Goal: Task Accomplishment & Management: Use online tool/utility

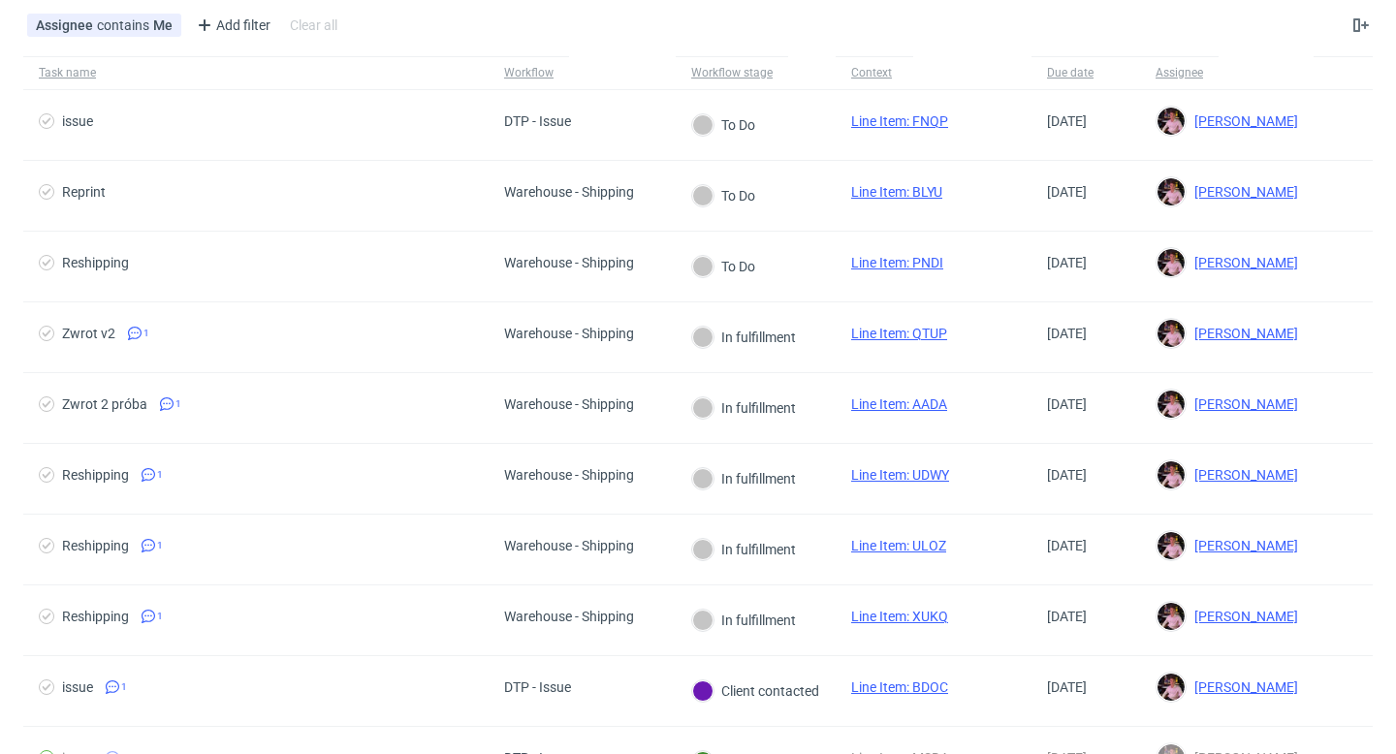
scroll to position [122, 0]
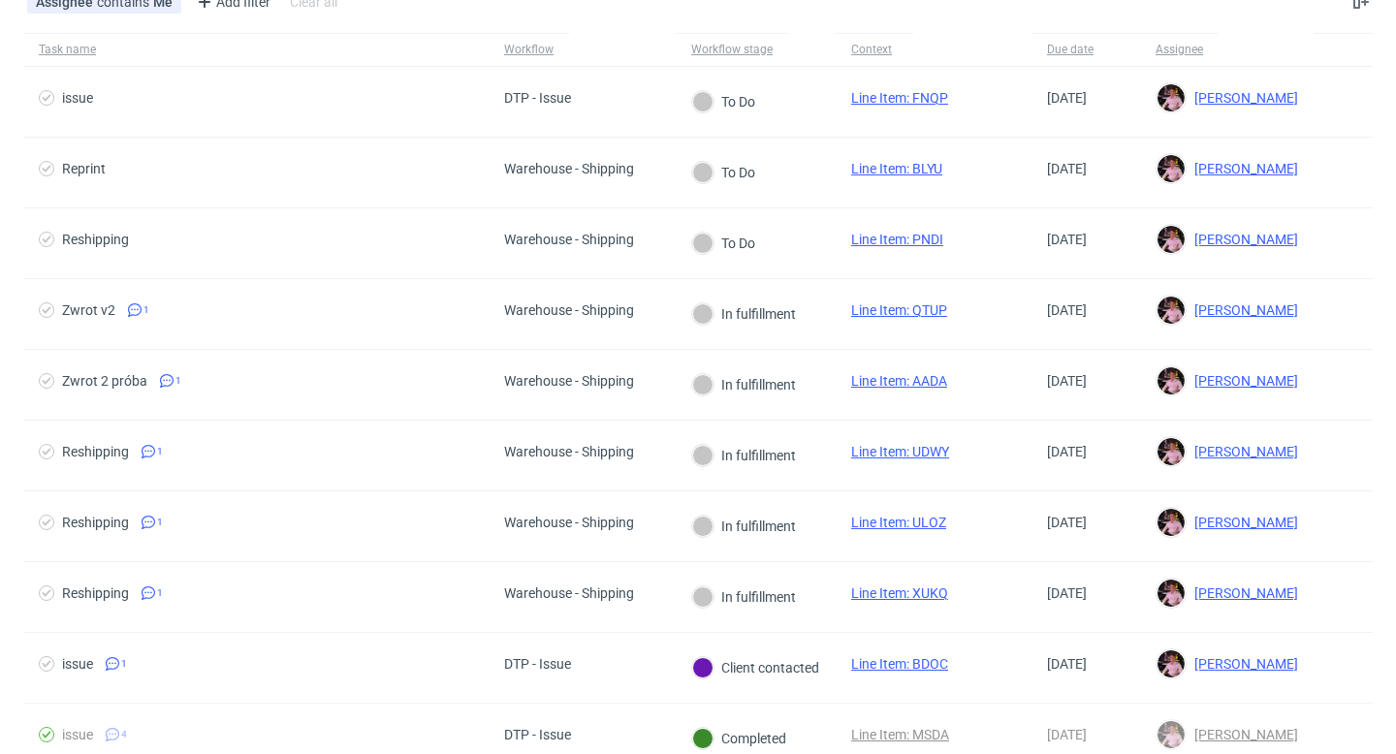
click at [713, 536] on div "In fulfillment" at bounding box center [744, 526] width 104 height 21
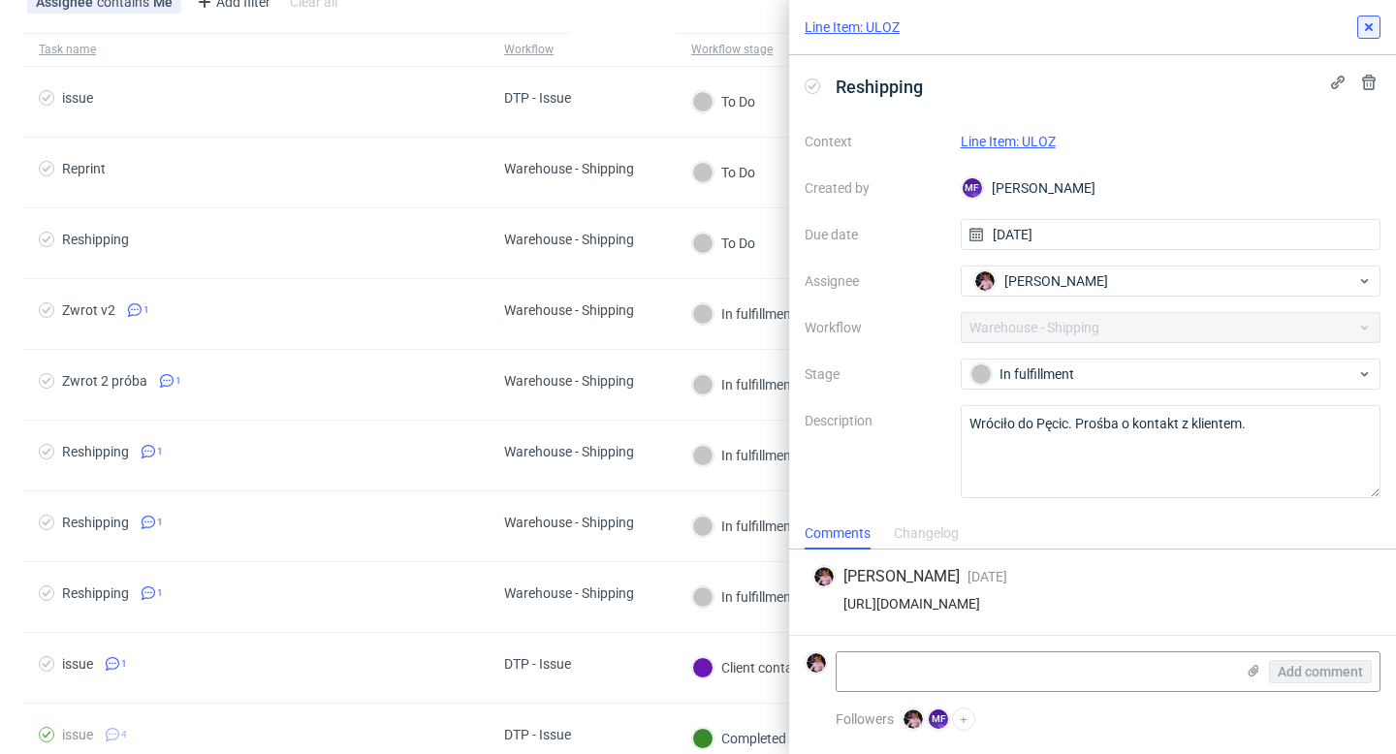
click at [1367, 26] on use at bounding box center [1369, 27] width 8 height 8
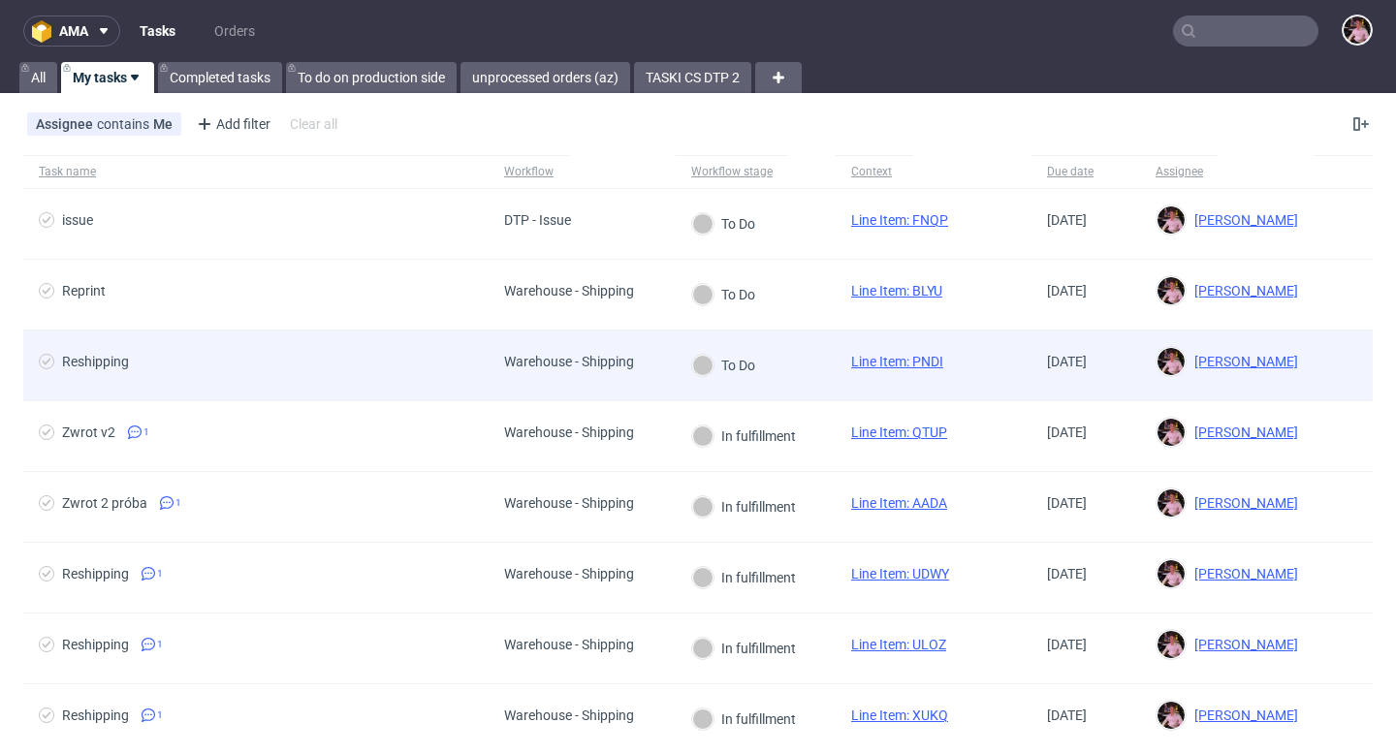
click at [685, 336] on div "To Do" at bounding box center [724, 366] width 96 height 70
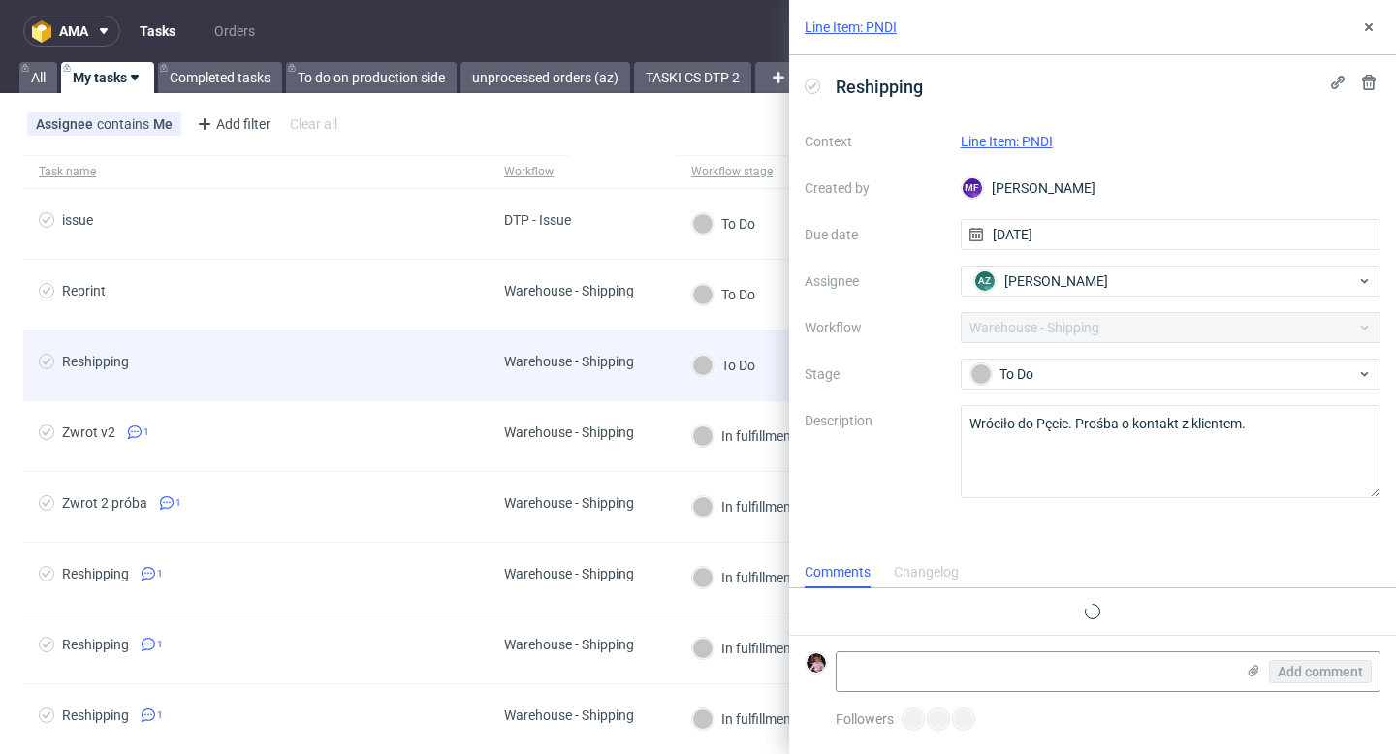
scroll to position [16, 0]
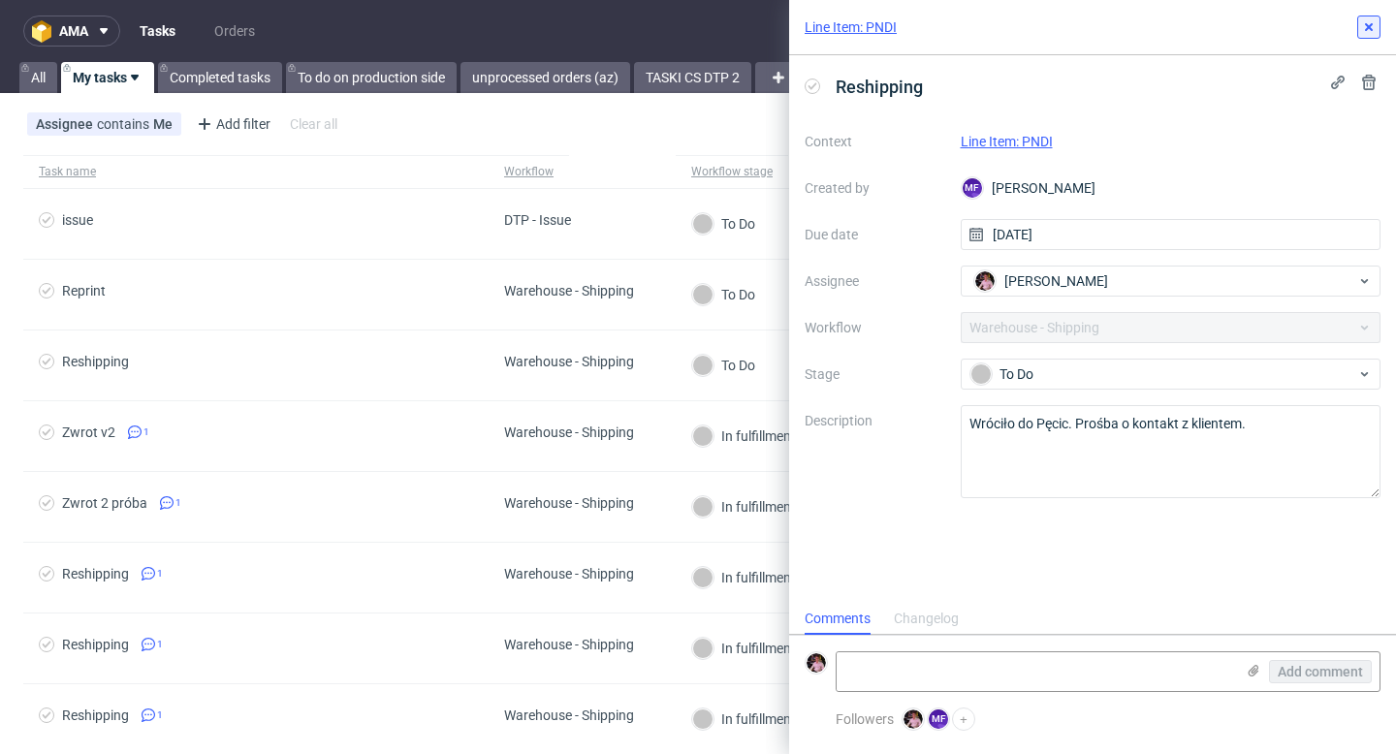
click at [1366, 24] on use at bounding box center [1369, 27] width 8 height 8
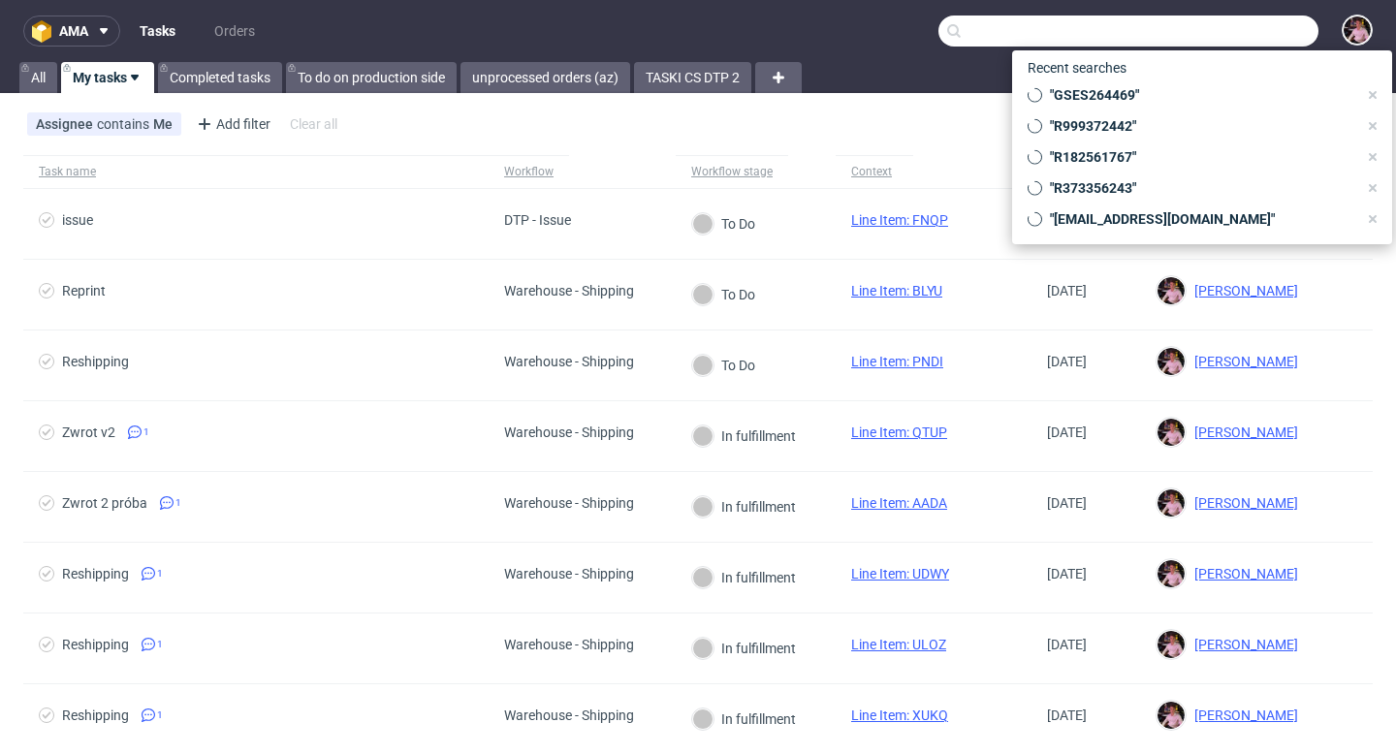
click at [1223, 30] on input "text" at bounding box center [1128, 31] width 380 height 31
paste input "GSIT263884"
type input "GSIT263884"
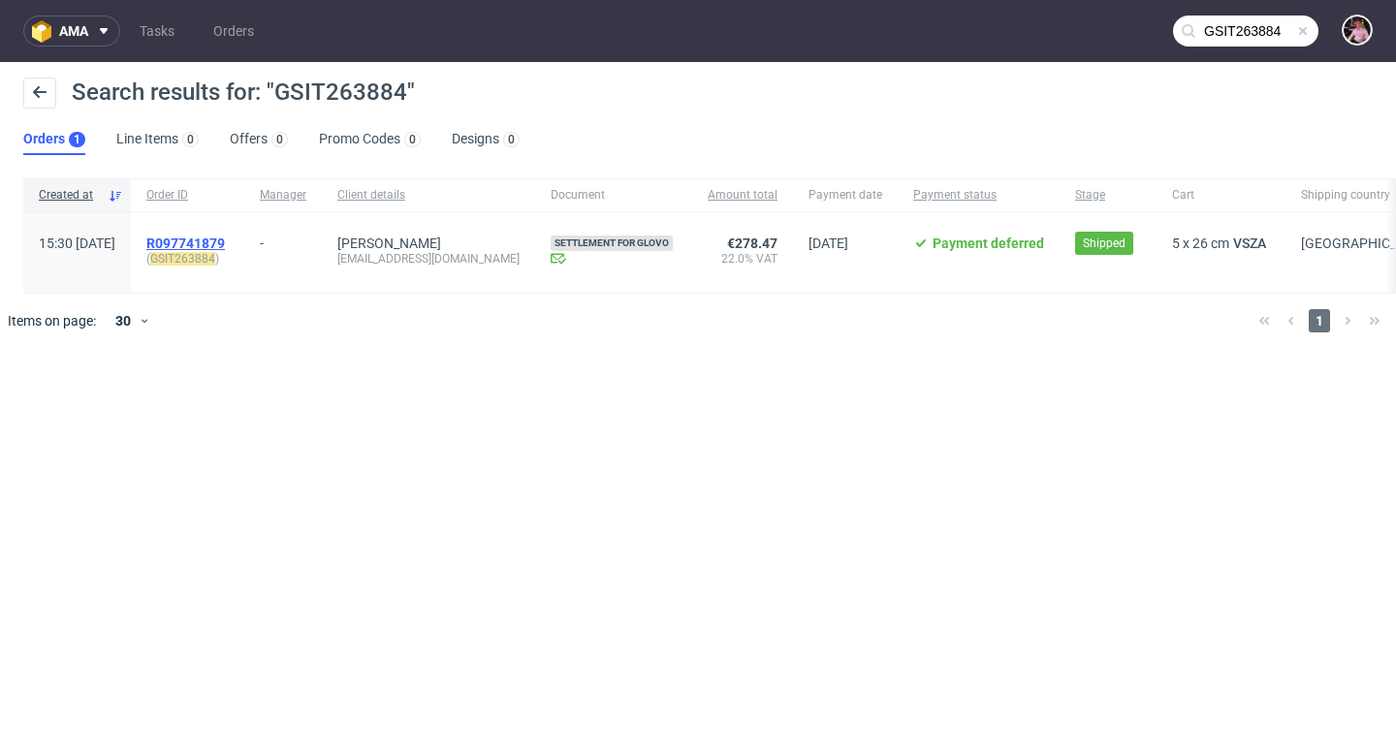
click at [225, 240] on span "R097741879" at bounding box center [185, 244] width 79 height 16
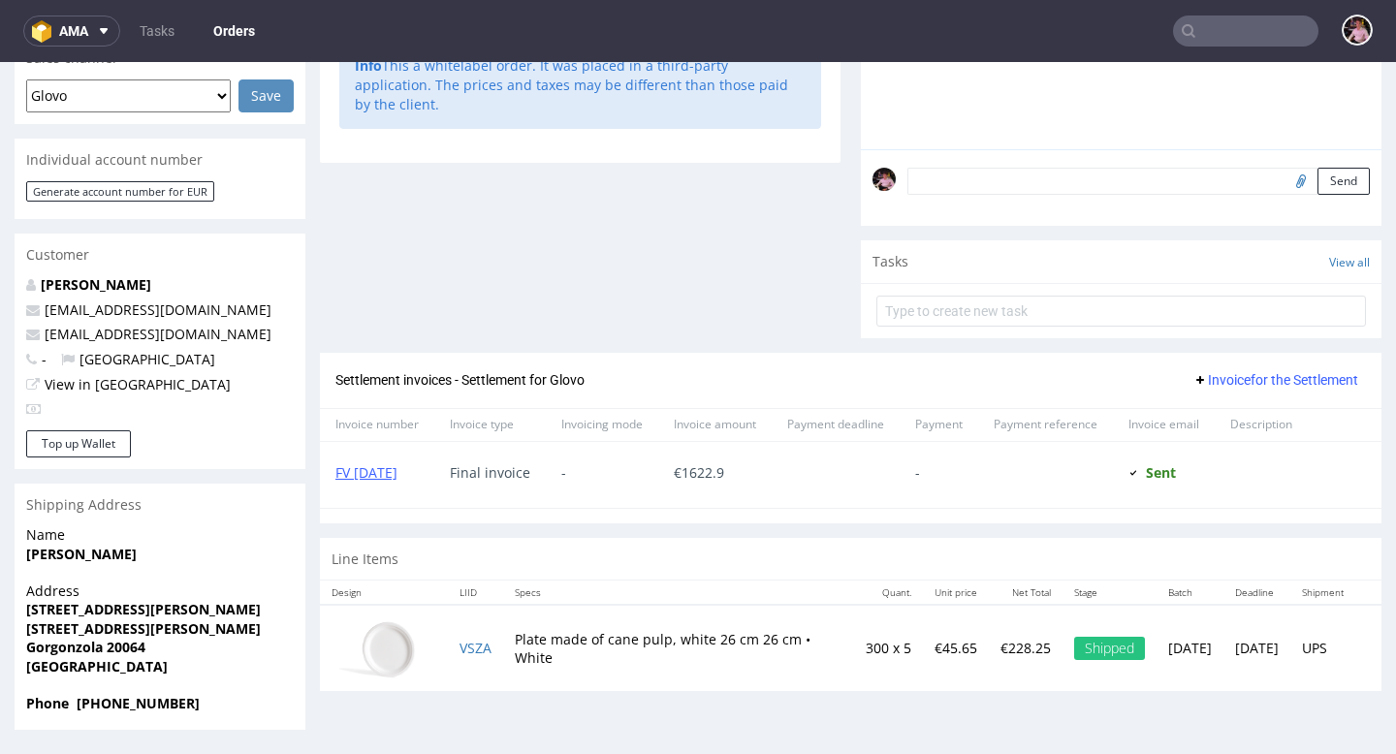
scroll to position [5, 0]
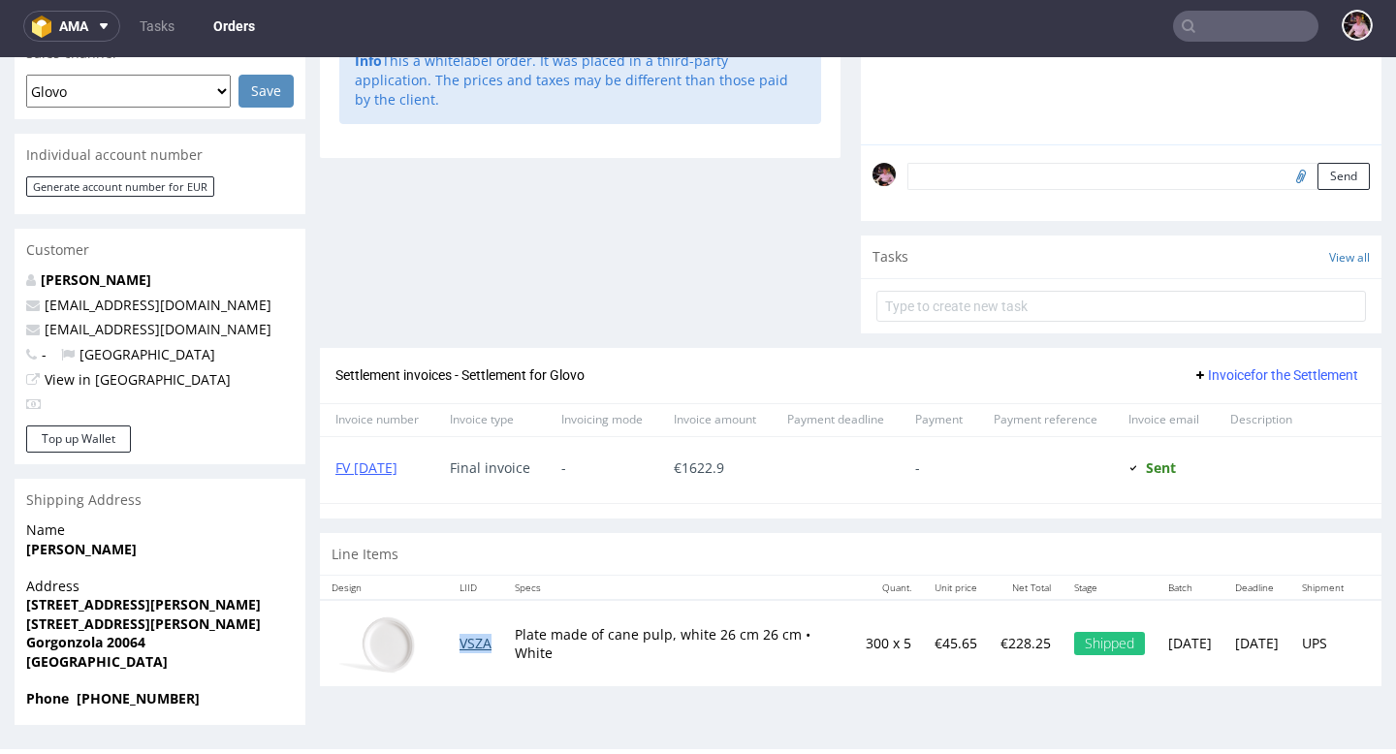
click at [478, 652] on link "VSZA" at bounding box center [476, 643] width 32 height 18
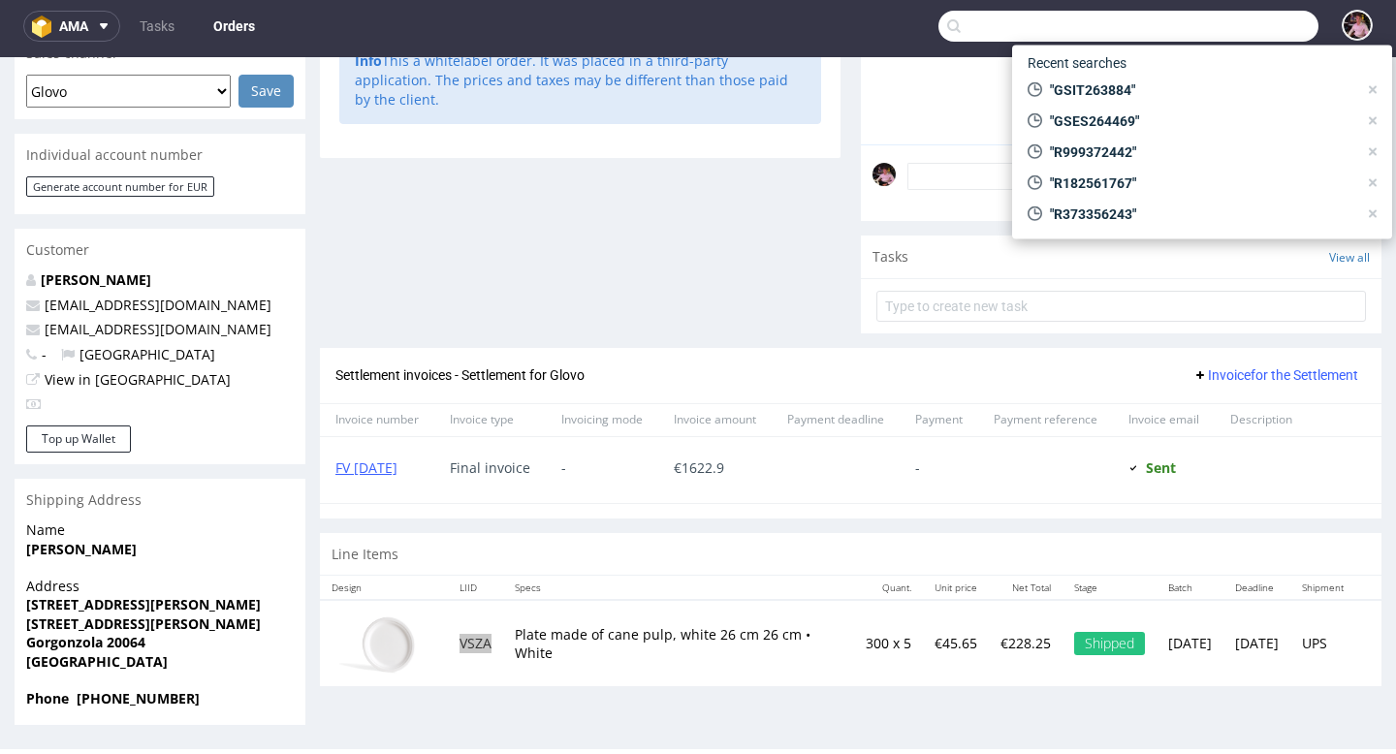
click at [1275, 27] on input "text" at bounding box center [1128, 26] width 380 height 31
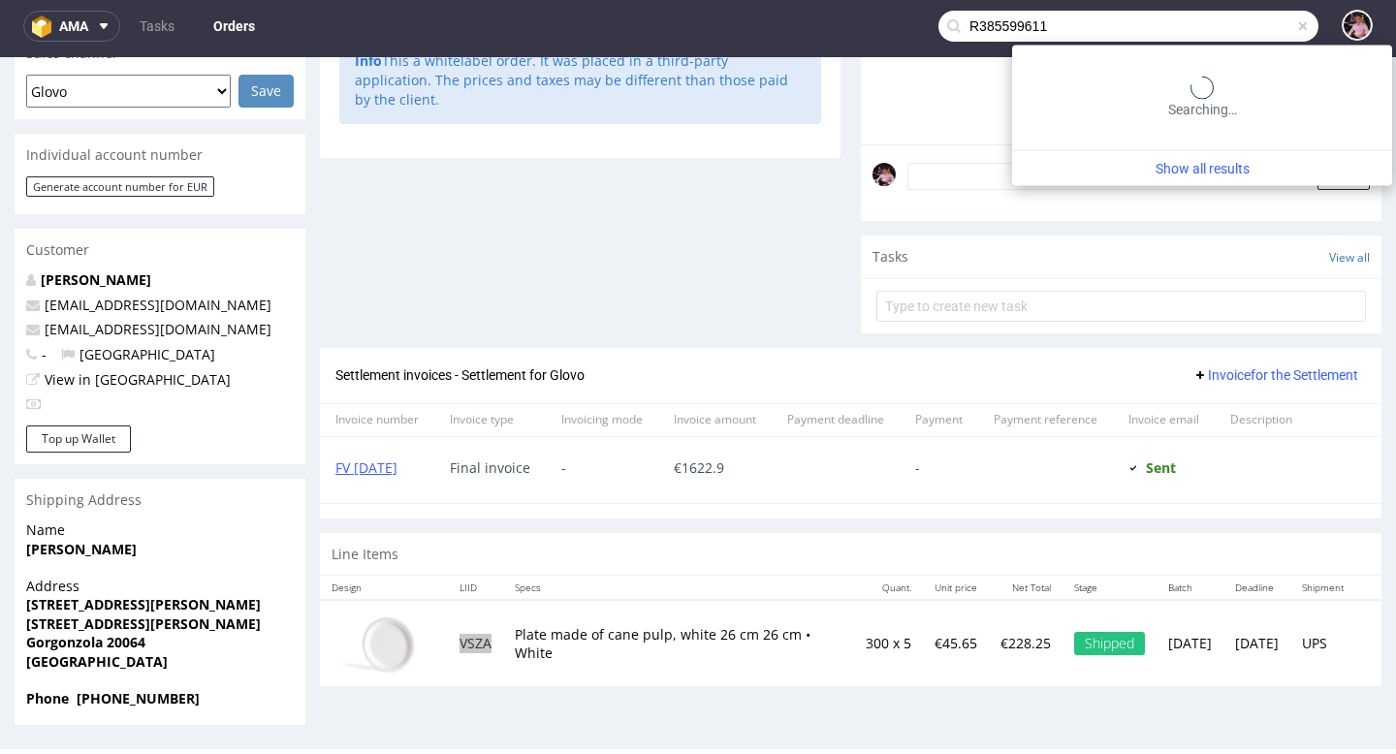
type input "R385599611"
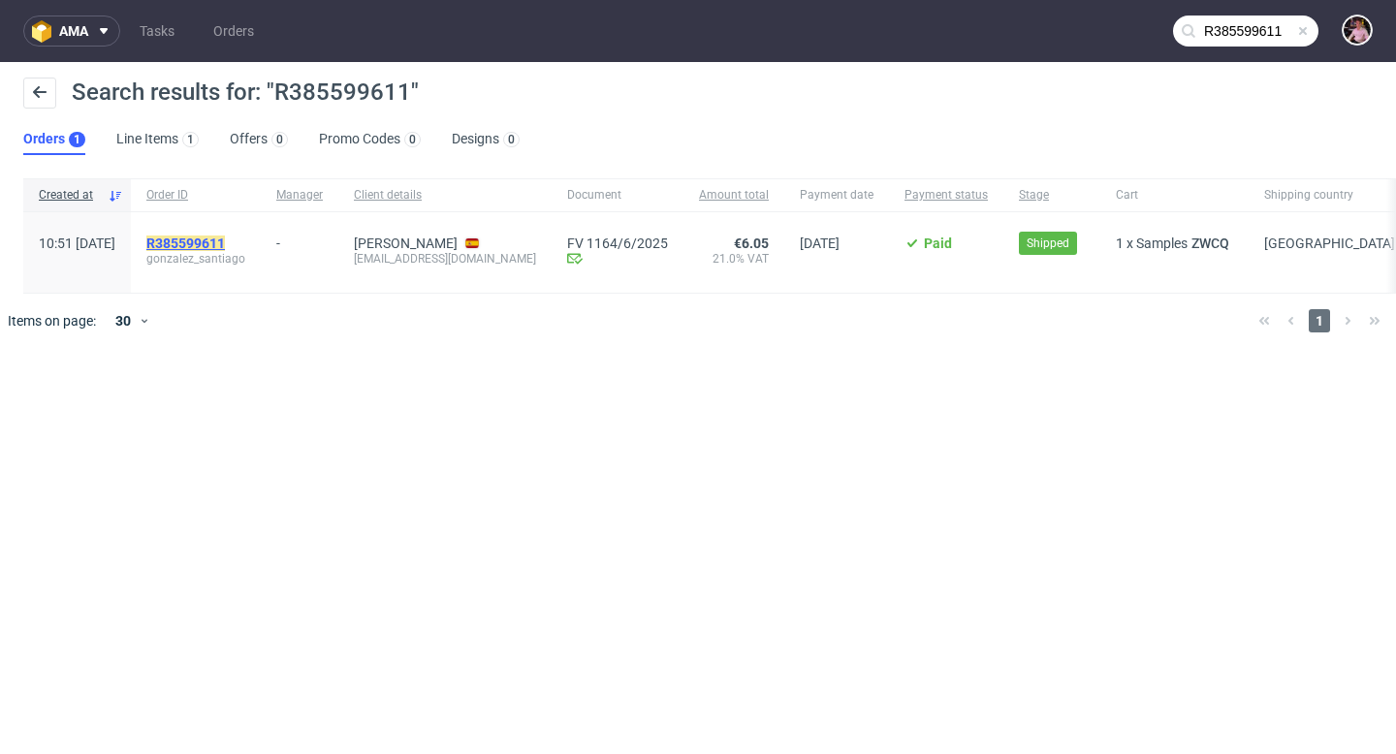
click at [225, 238] on mark "R385599611" at bounding box center [185, 244] width 79 height 16
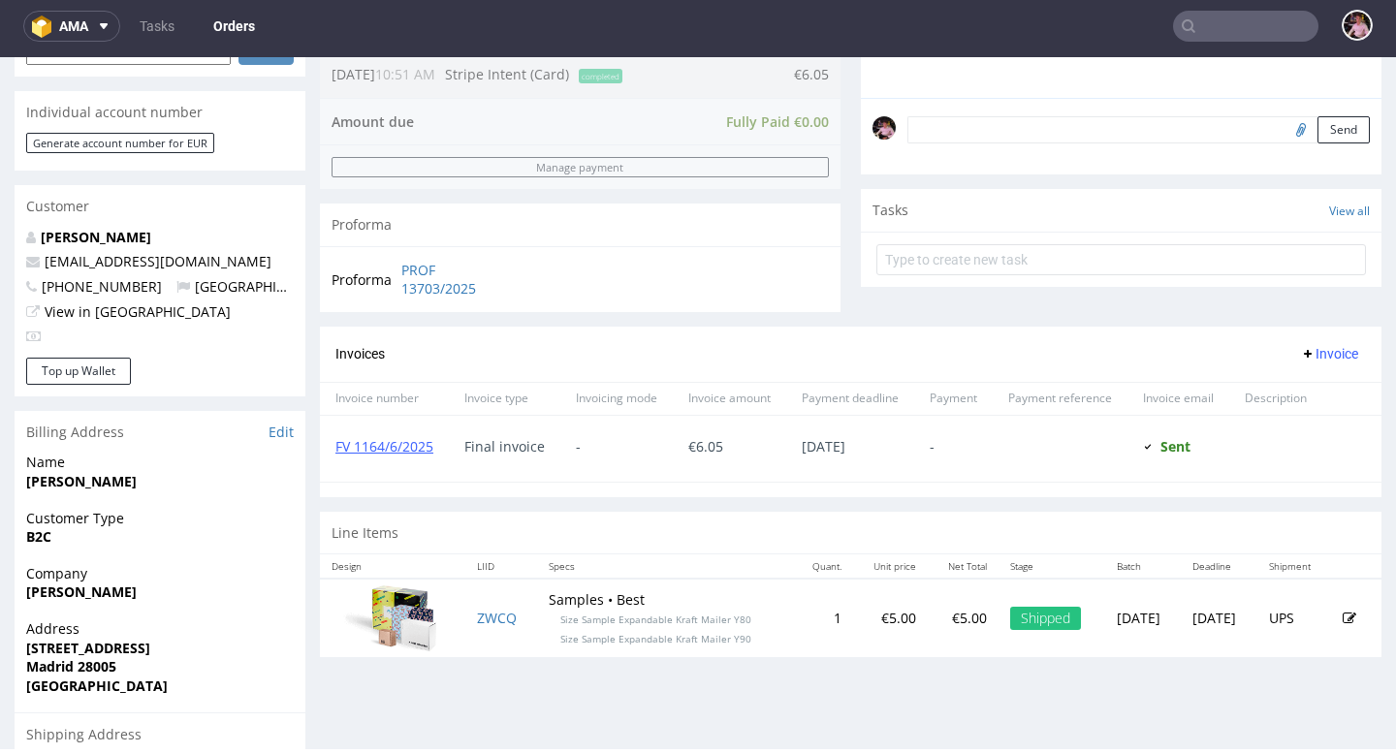
scroll to position [555, 0]
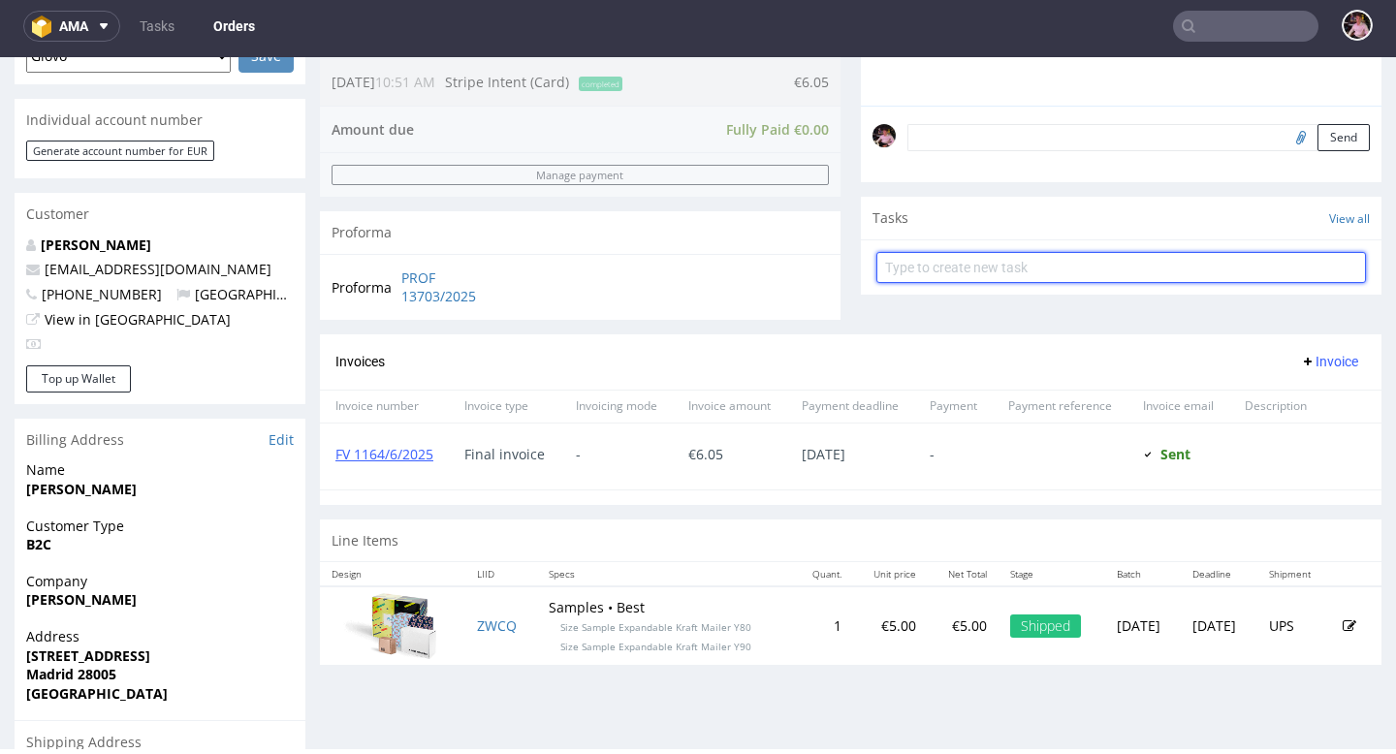
click at [938, 283] on input "text" at bounding box center [1121, 267] width 490 height 31
type input "correction invoice"
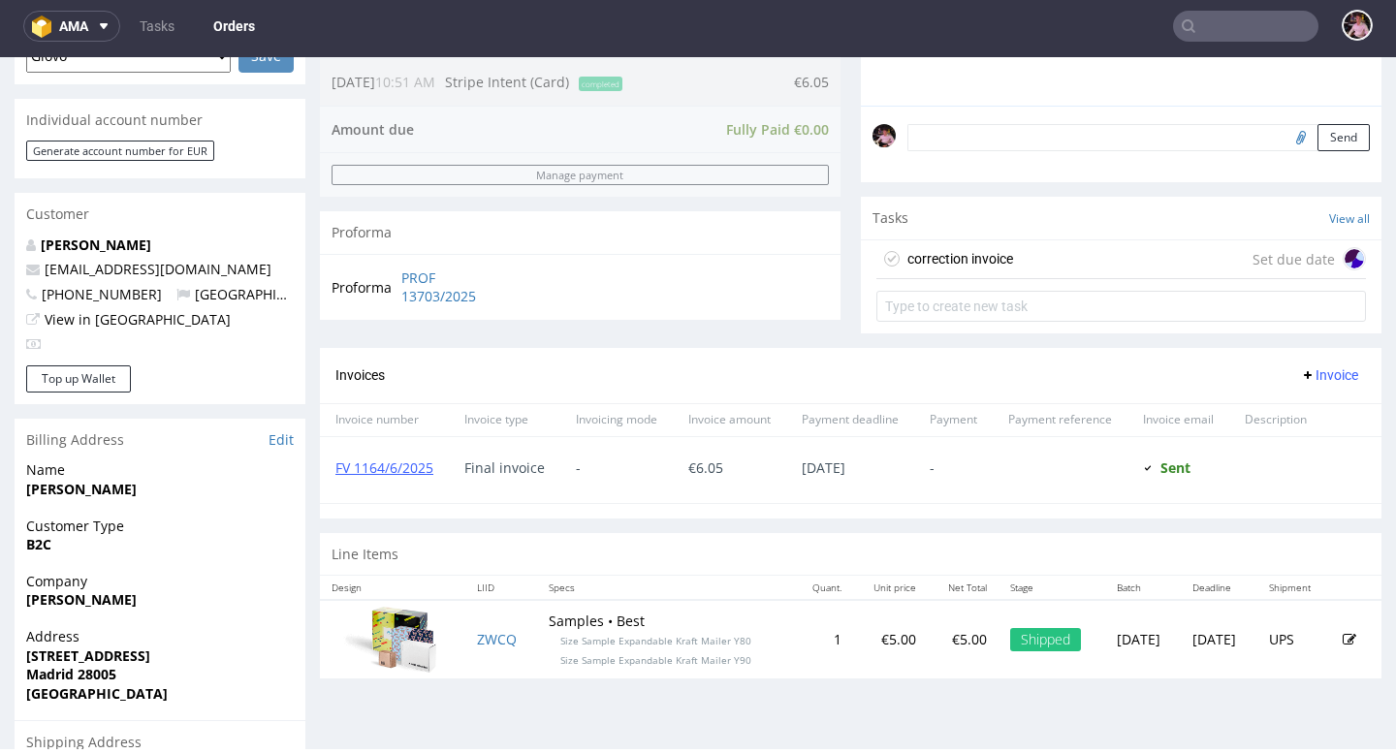
click at [985, 270] on div "correction invoice" at bounding box center [960, 258] width 106 height 23
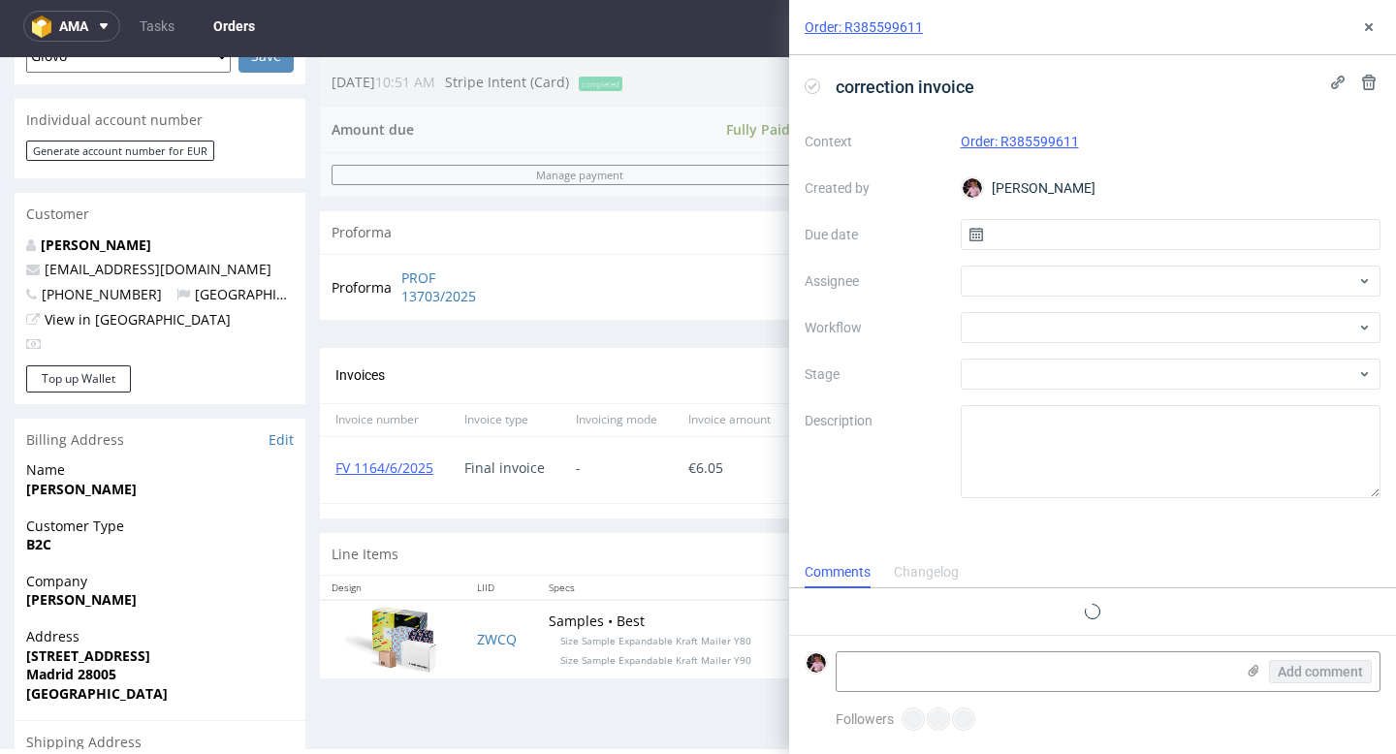
scroll to position [16, 0]
click at [1025, 234] on input "text" at bounding box center [1171, 234] width 421 height 31
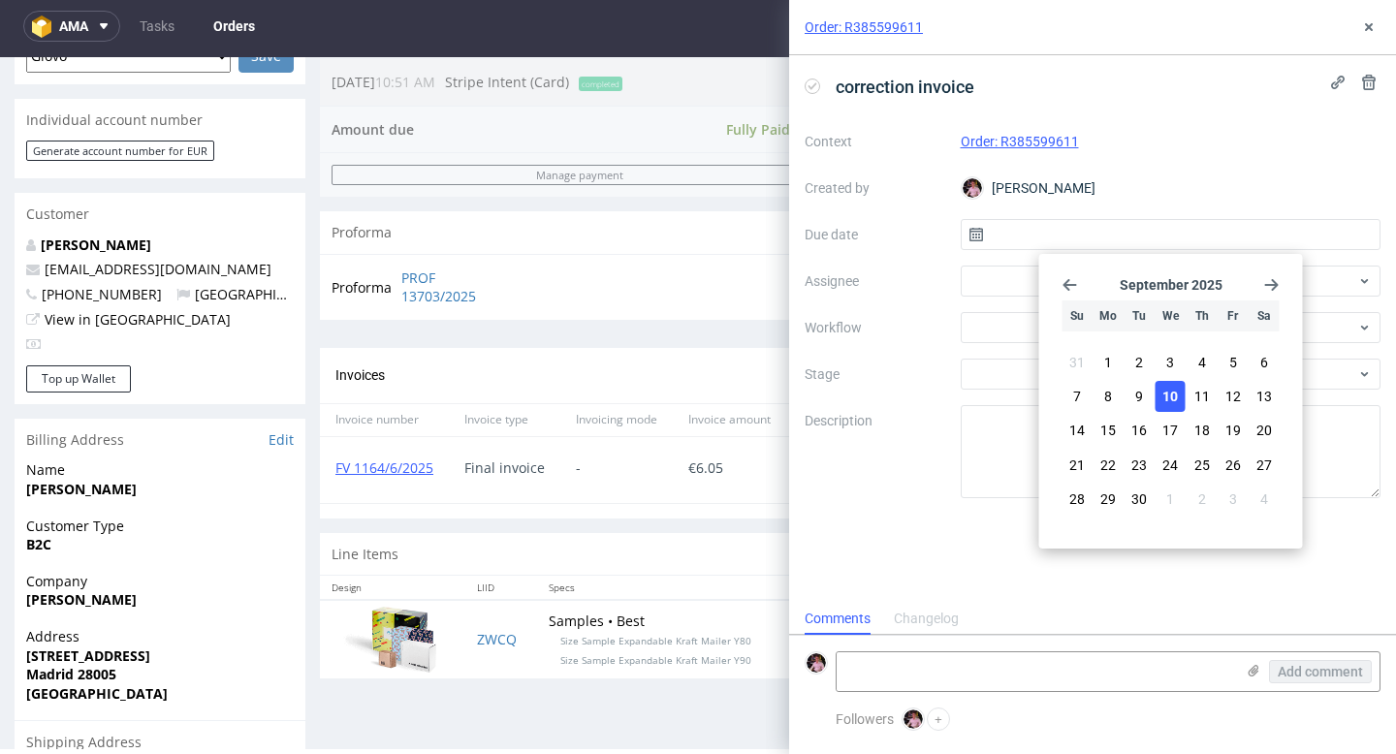
click at [1159, 398] on button "10" at bounding box center [1171, 396] width 30 height 31
type input "10/09/2025"
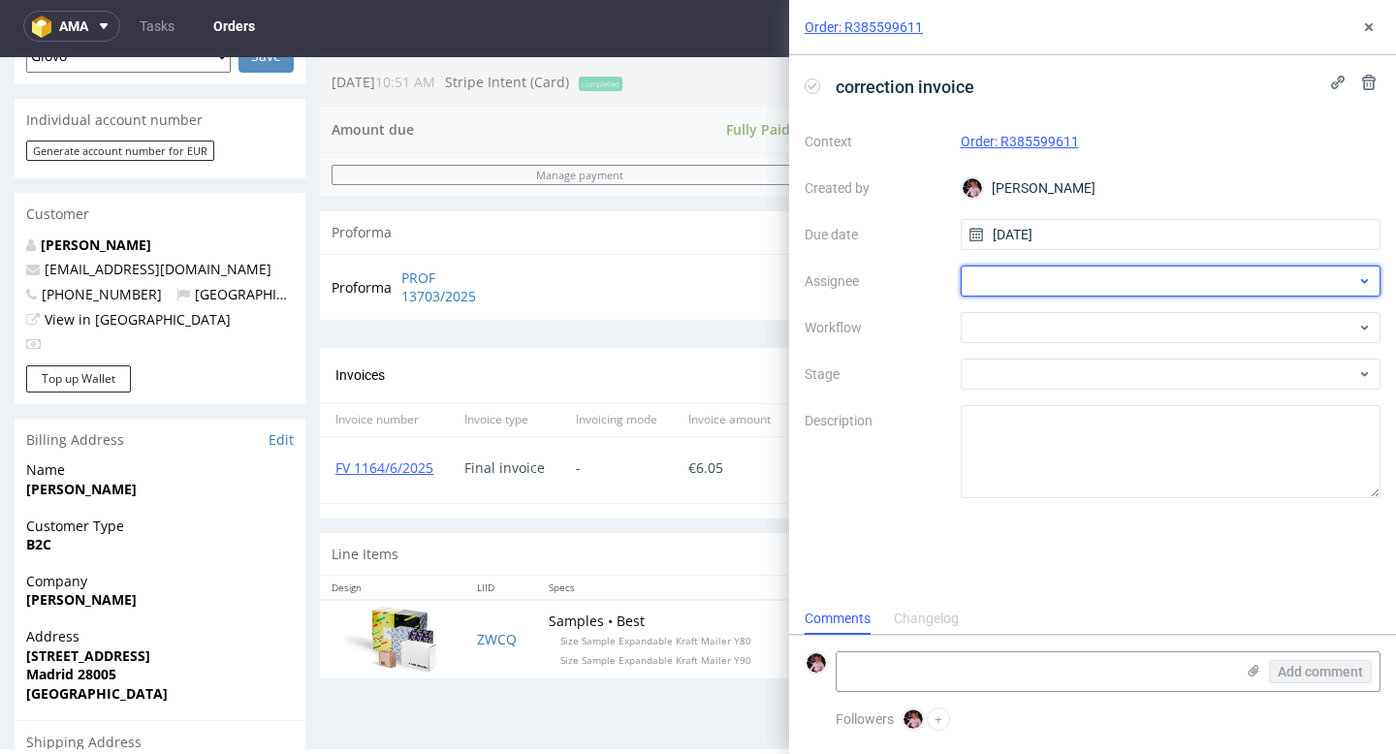
click at [1044, 286] on div at bounding box center [1171, 281] width 421 height 31
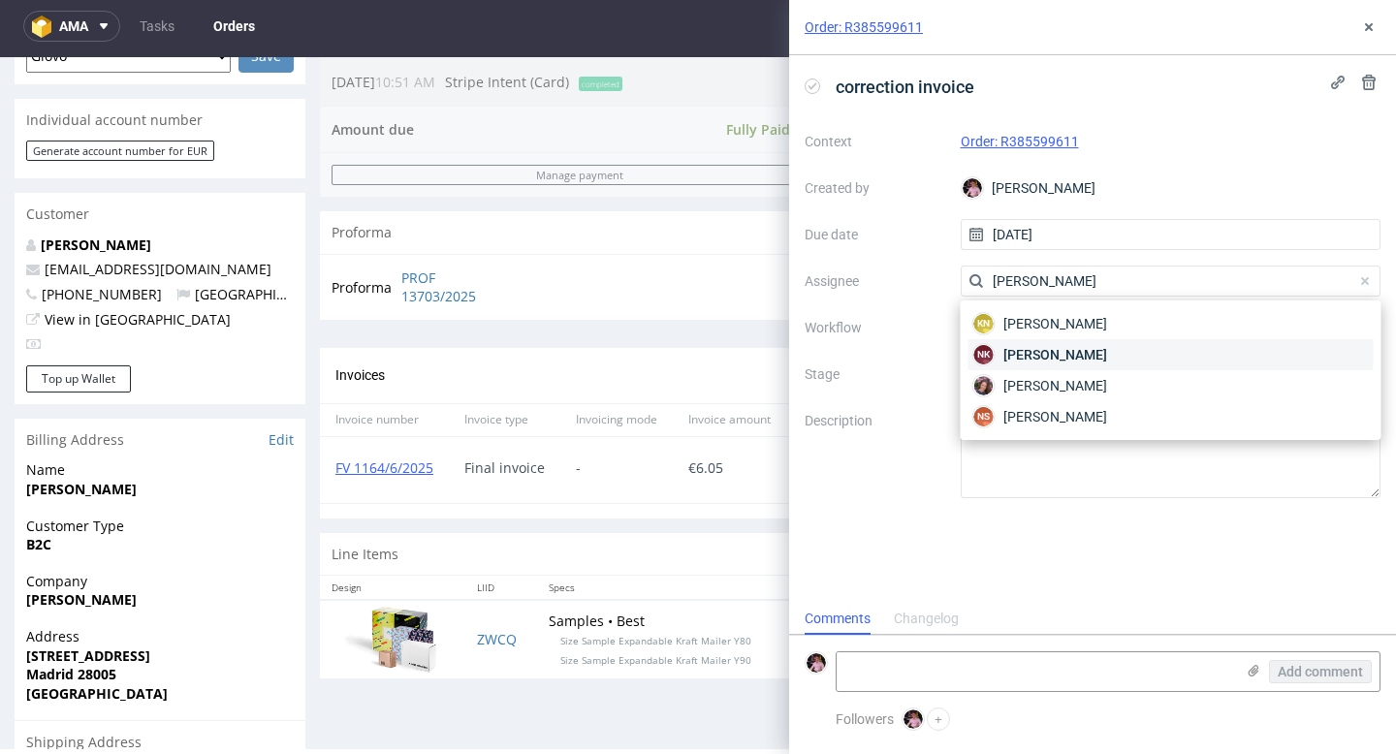
type input "natalia"
click at [1083, 357] on span "Natalia Kaczorowska" at bounding box center [1055, 354] width 104 height 19
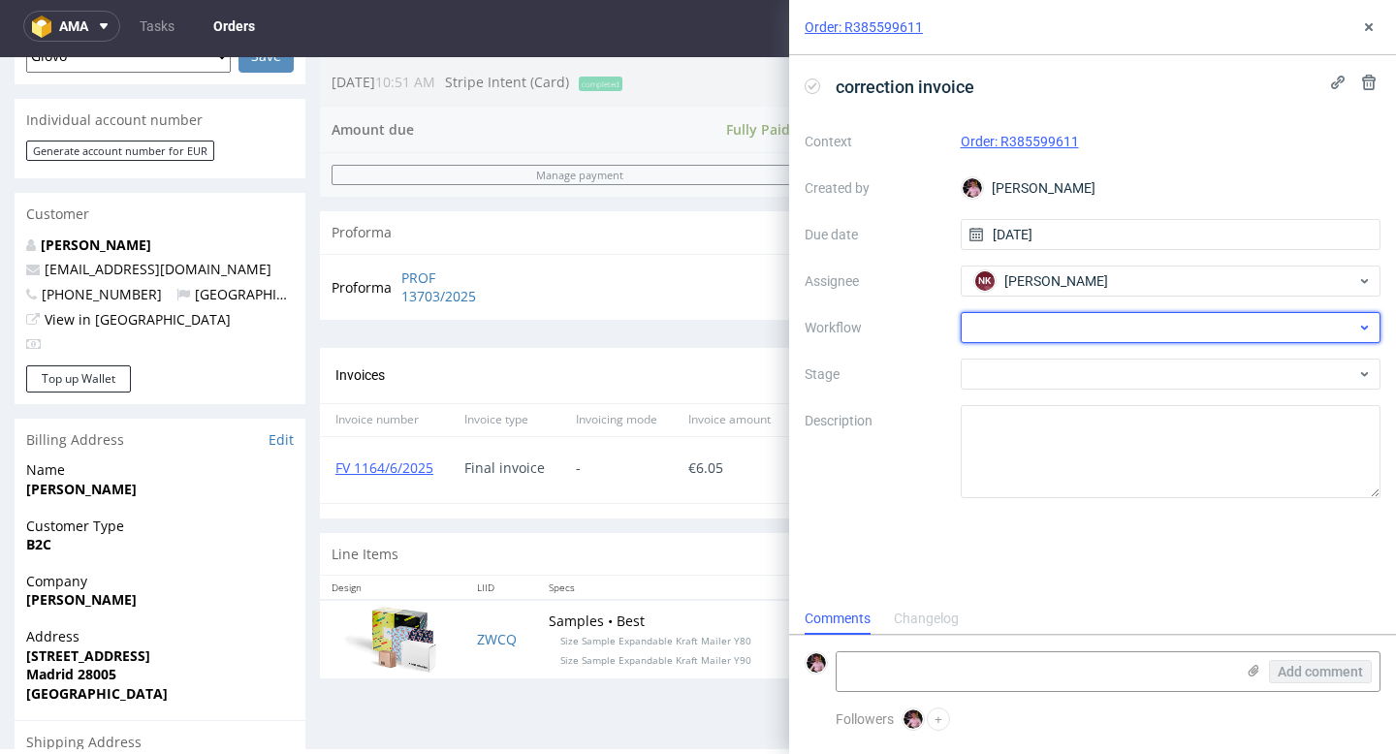
click at [1052, 333] on div at bounding box center [1171, 327] width 421 height 31
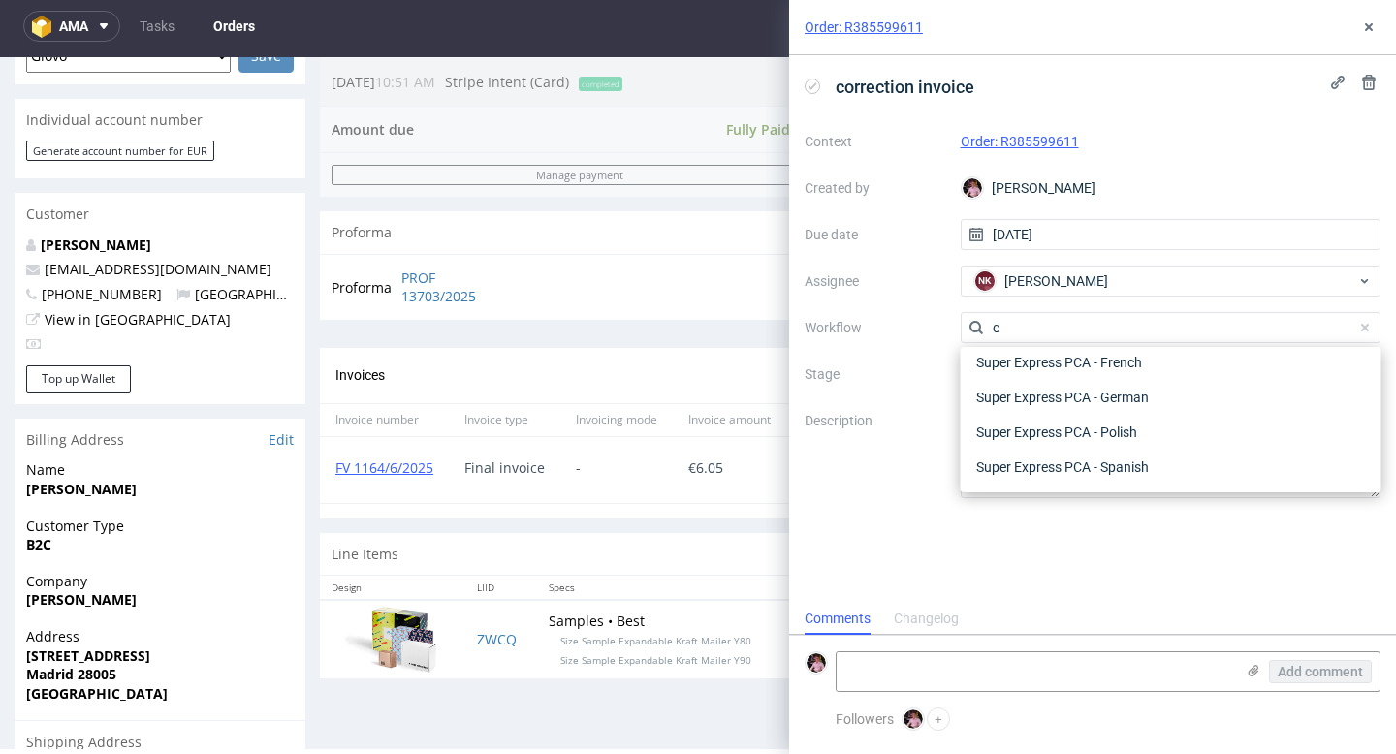
scroll to position [0, 0]
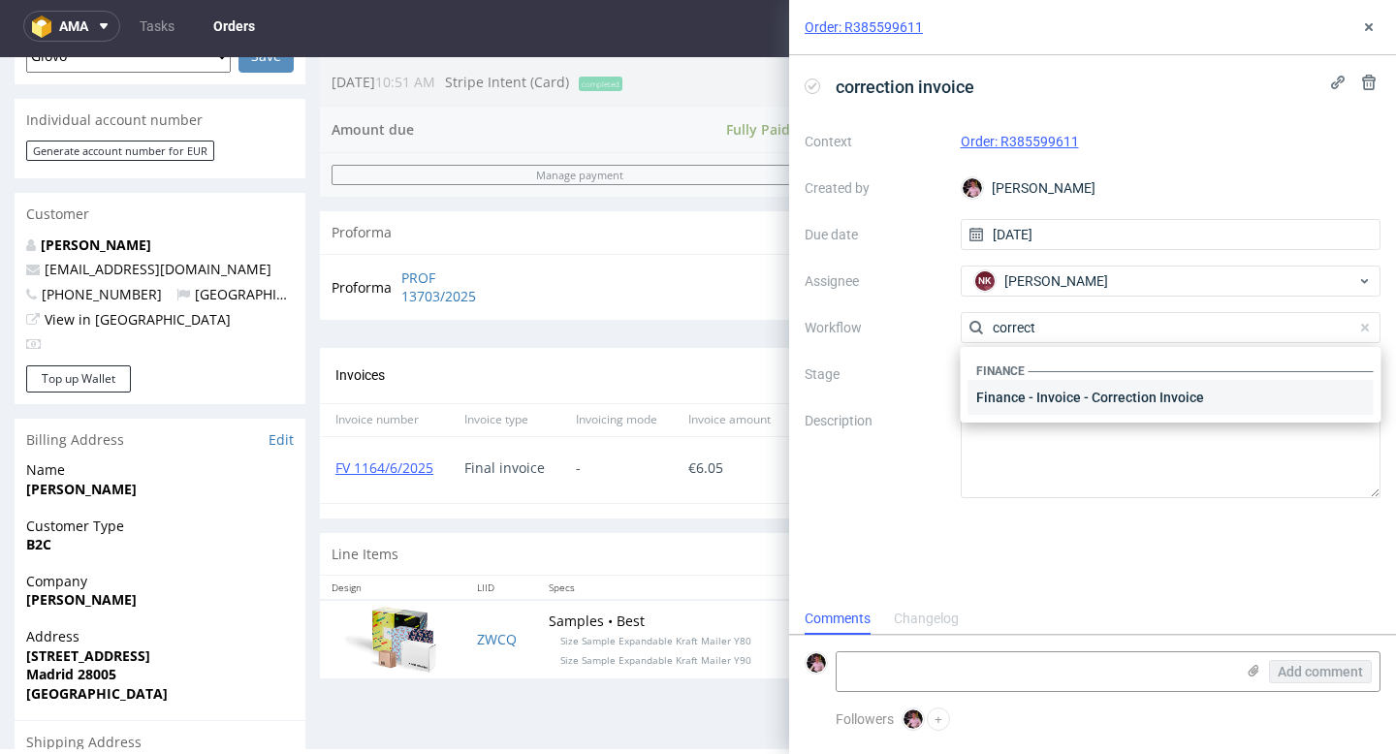
type input "correct"
click at [1094, 392] on div "Finance - Invoice - Correction Invoice" at bounding box center [1170, 397] width 405 height 35
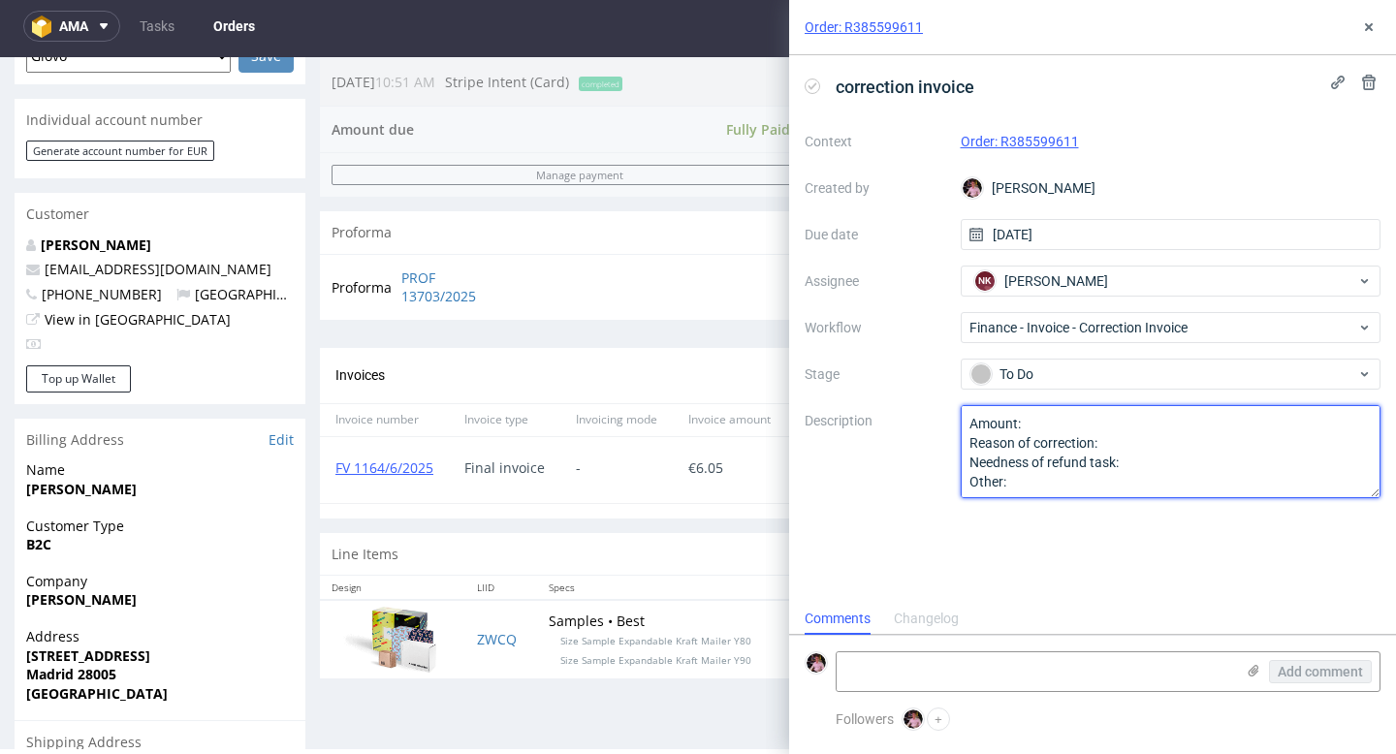
drag, startPoint x: 1037, startPoint y: 486, endPoint x: 958, endPoint y: 423, distance: 101.4
click at [958, 423] on div "Context Order: R385599611 Created by Aleks Ziemkowski Due date 10/09/2025 Assig…" at bounding box center [1093, 312] width 576 height 372
paste textarea "Voucler S.L B70986096 Calle De la Veredilla 21 B 28109 Alcobendas, Madrid"
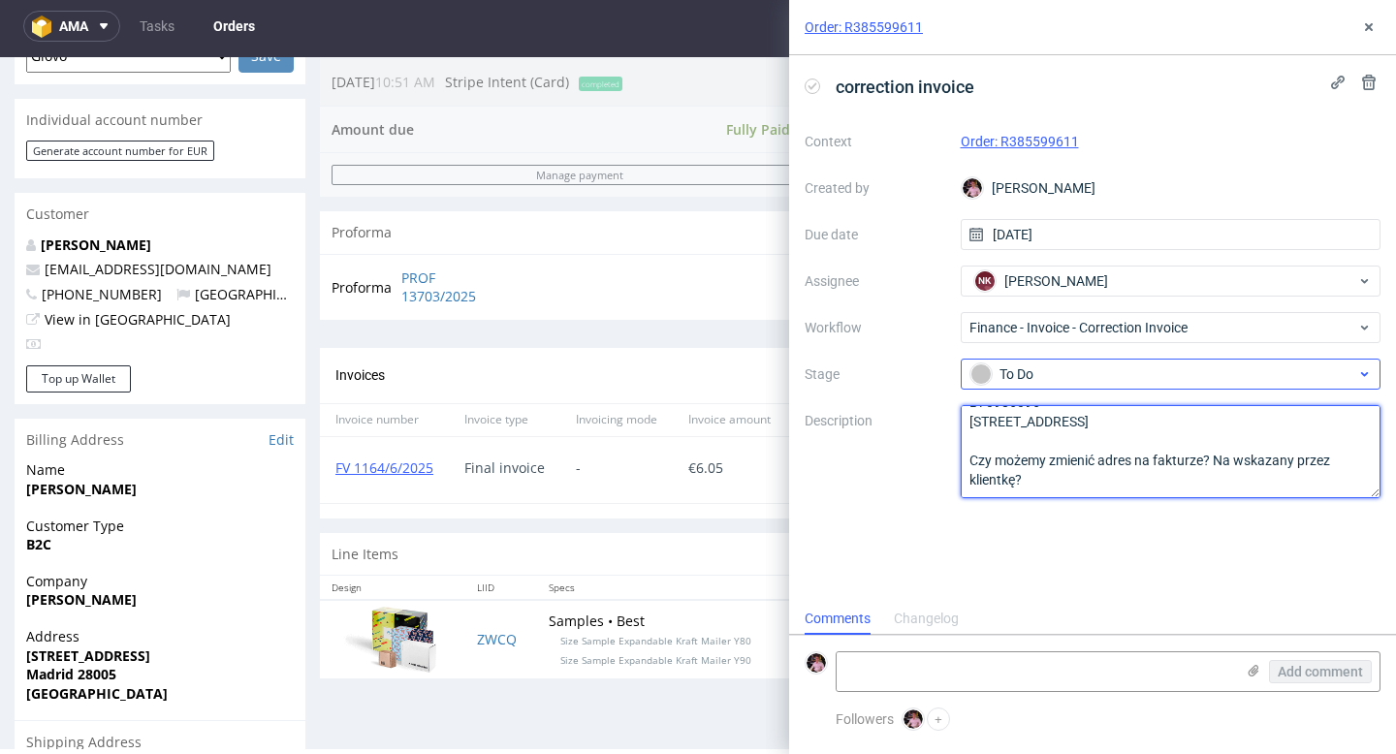
scroll to position [70, 0]
type textarea "Voucler S.L B70986096 Calle De la Veredilla 21 B 28109 Alcobendas, Madrid Czy m…"
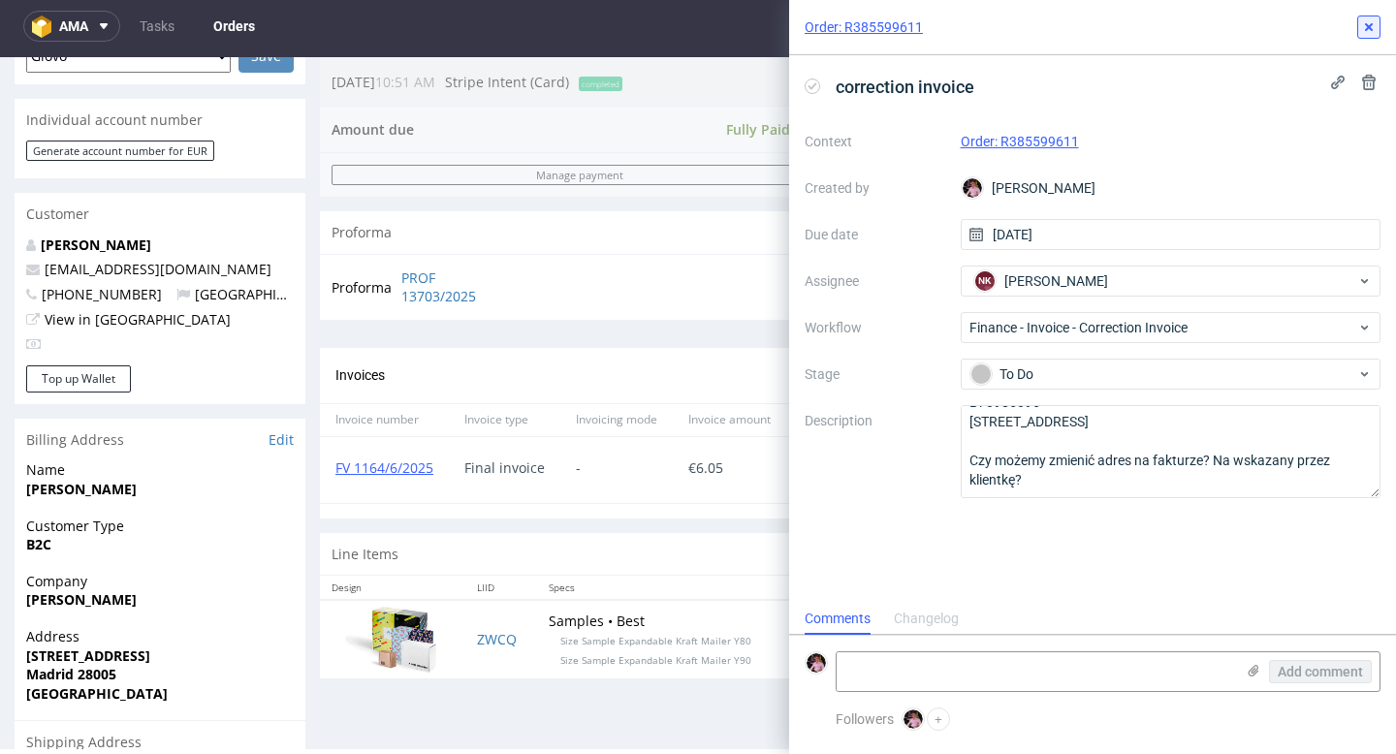
click at [1368, 17] on button at bounding box center [1368, 27] width 23 height 23
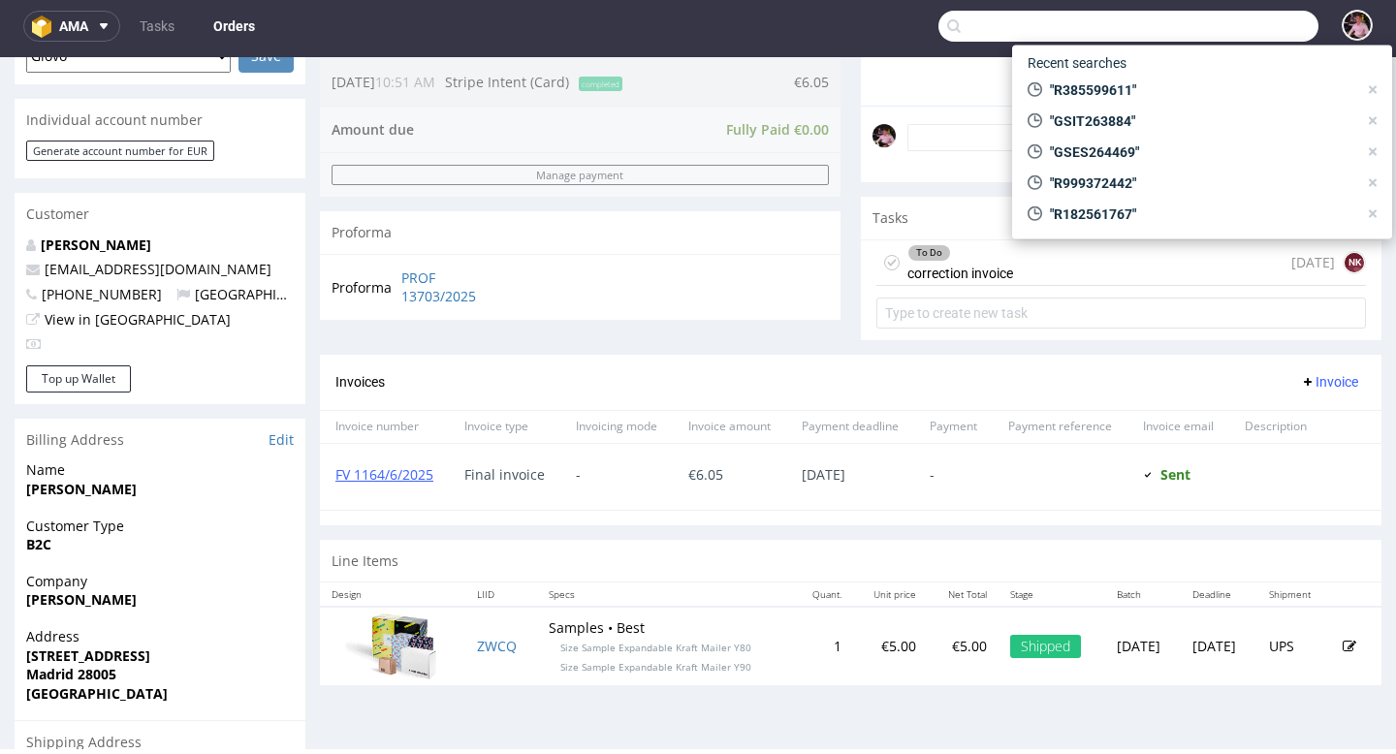
click at [1263, 27] on input "text" at bounding box center [1128, 26] width 380 height 31
paste input "R156841348"
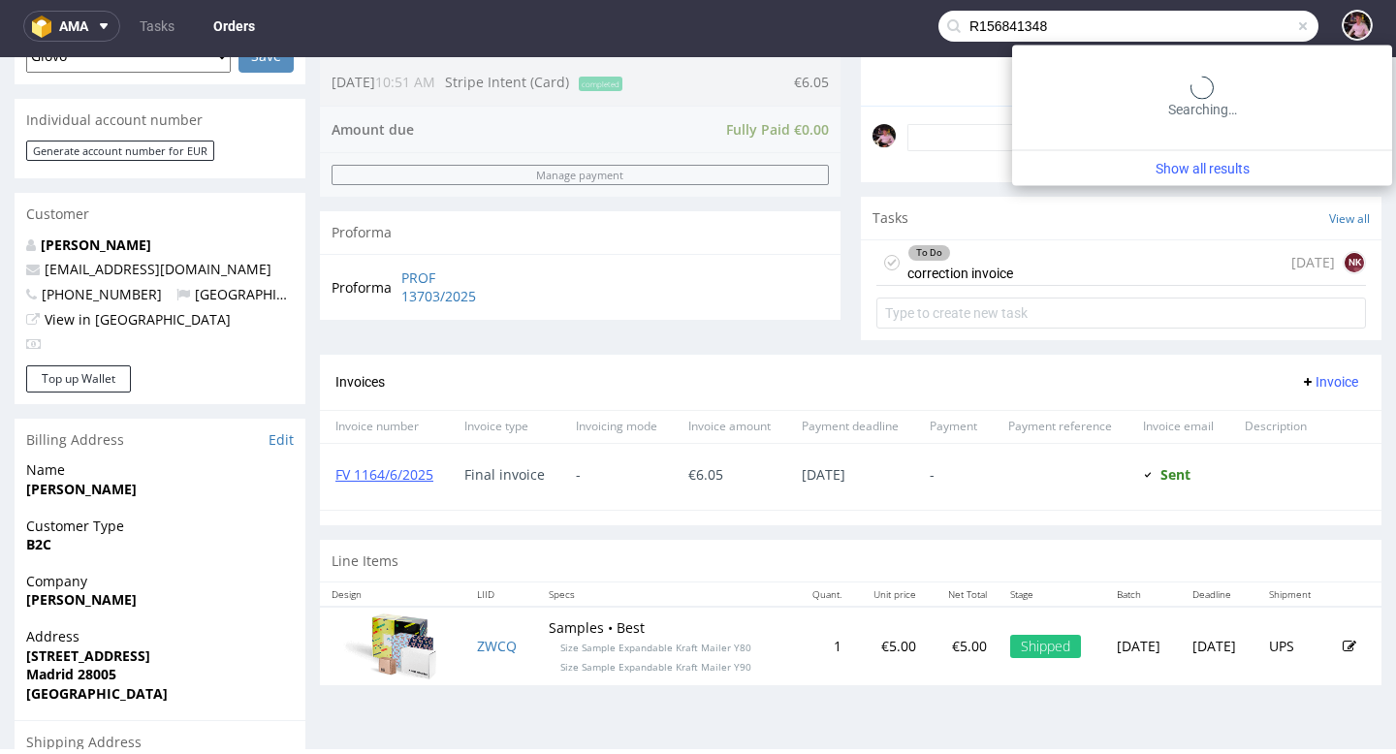
type input "R156841348"
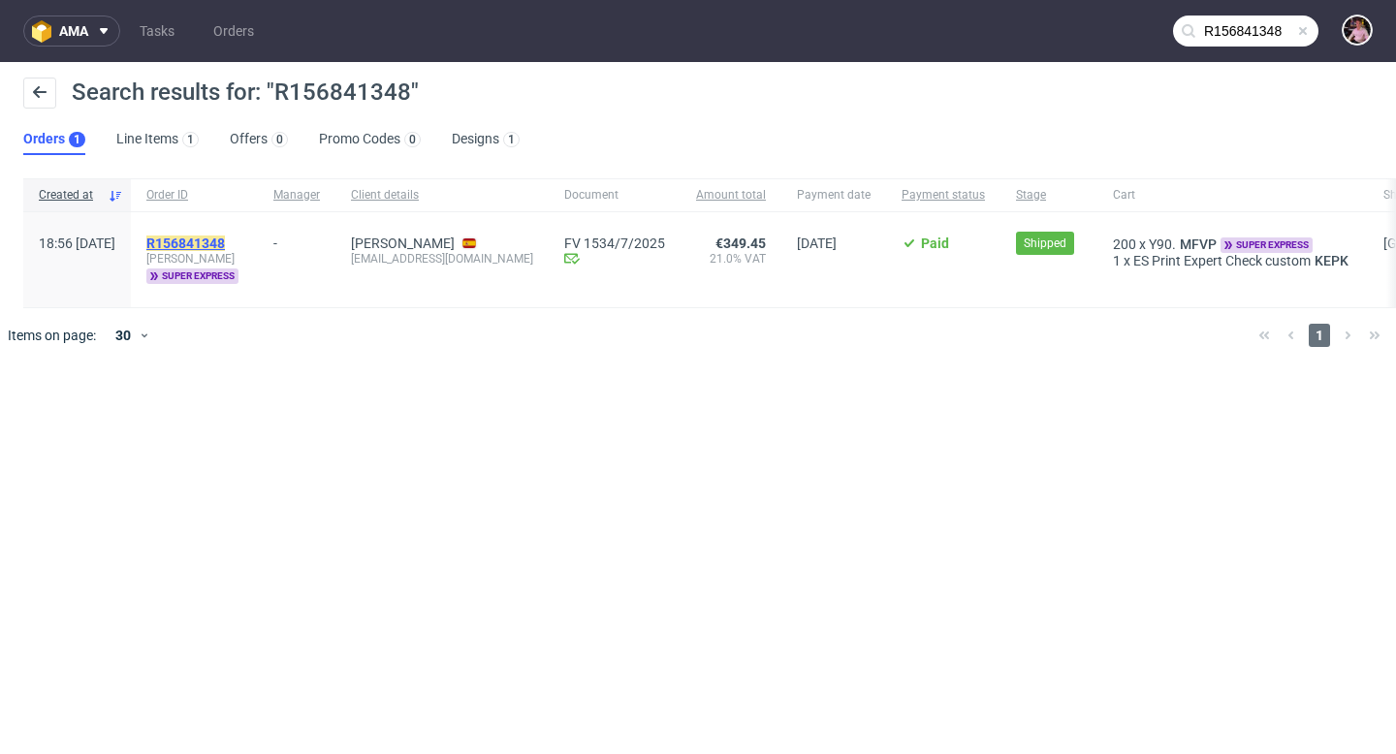
click at [225, 244] on mark "R156841348" at bounding box center [185, 244] width 79 height 16
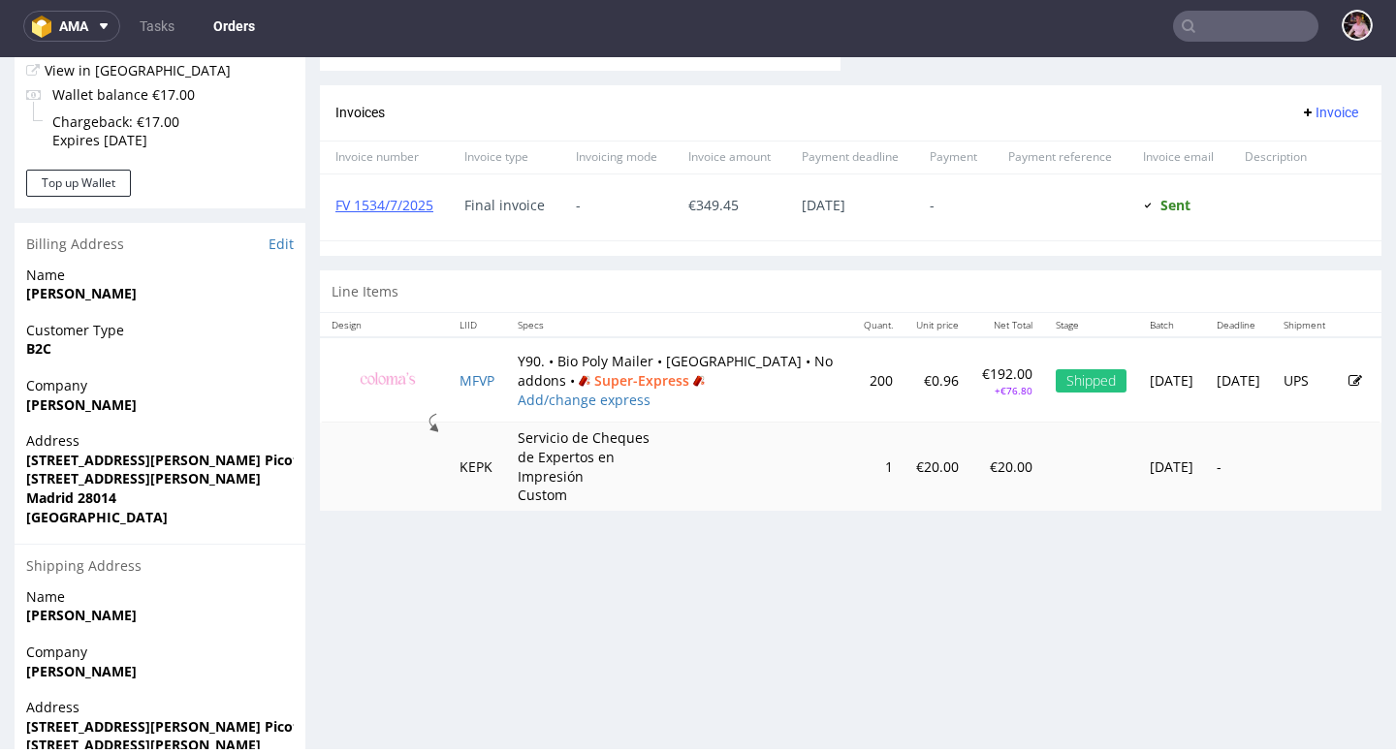
scroll to position [790, 0]
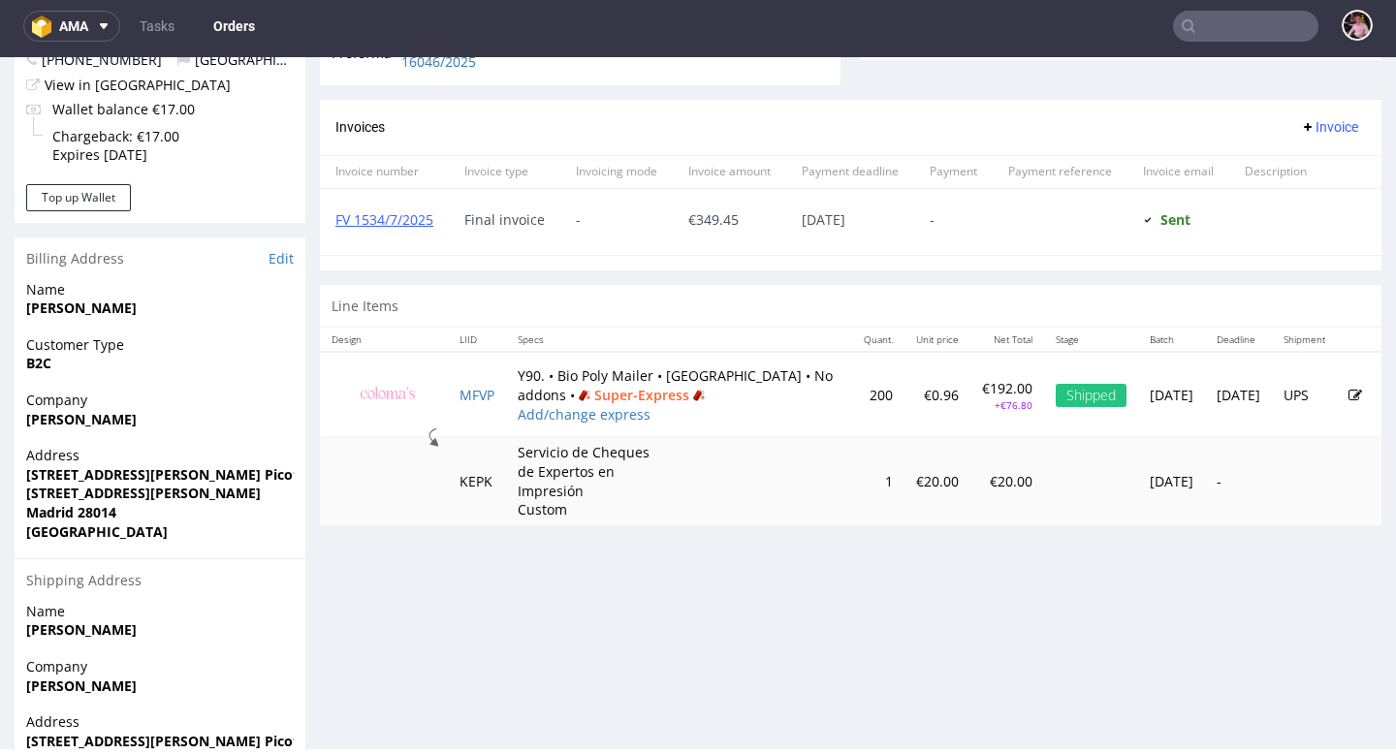
click at [1216, 18] on input "text" at bounding box center [1245, 26] width 145 height 31
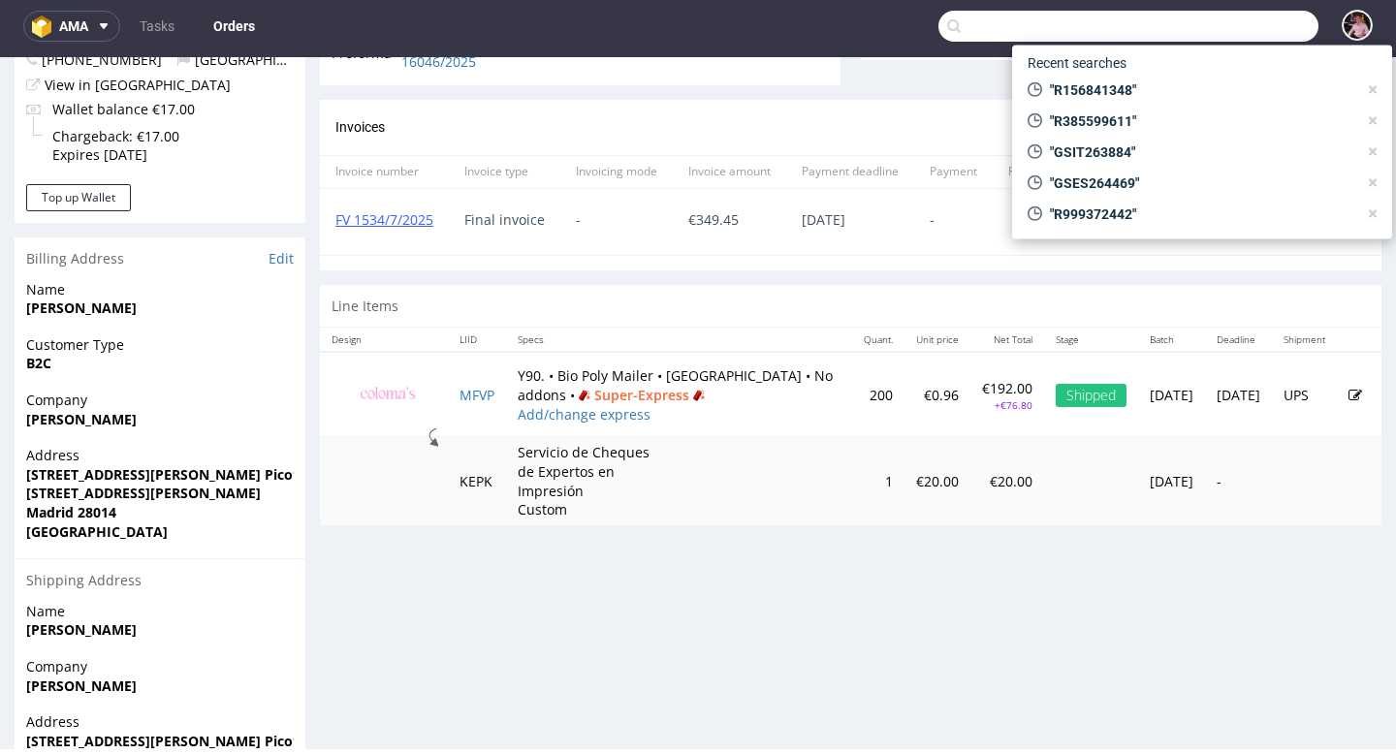
paste input "R456642216"
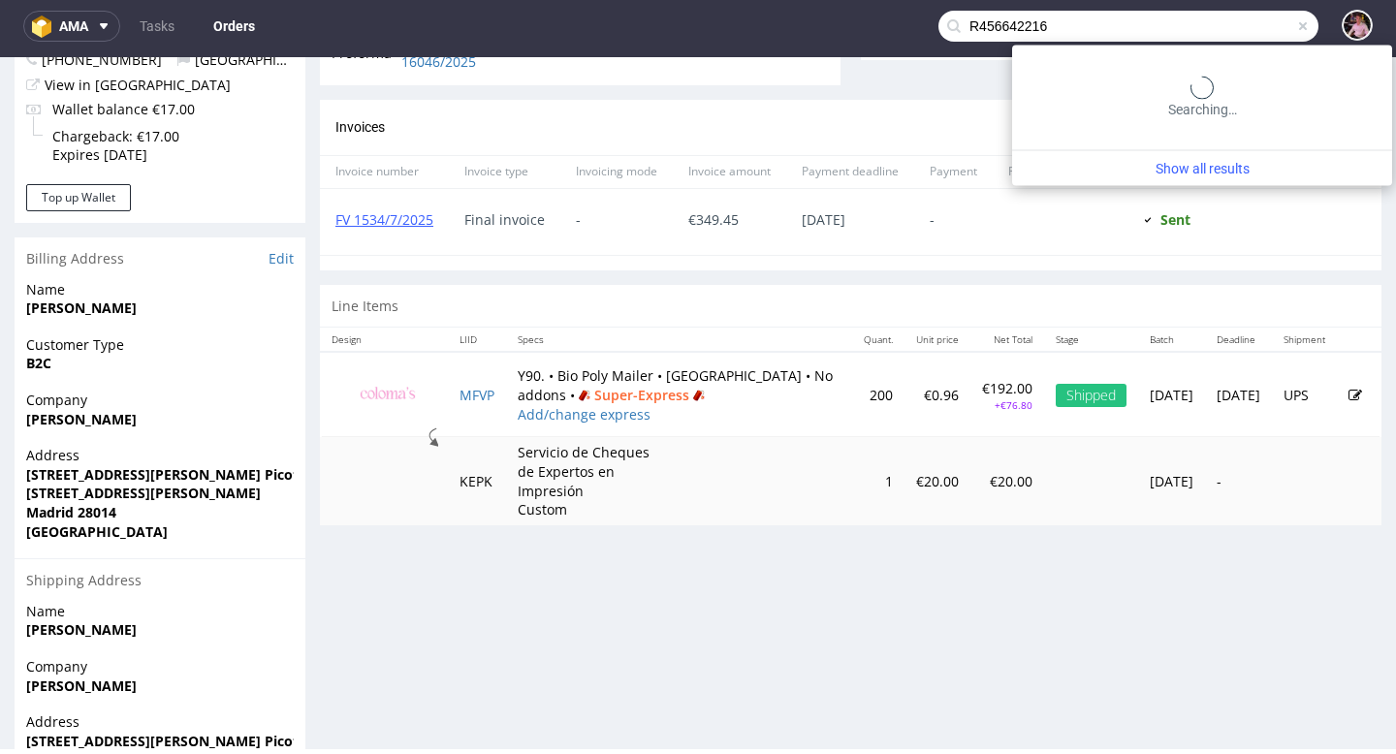
type input "R456642216"
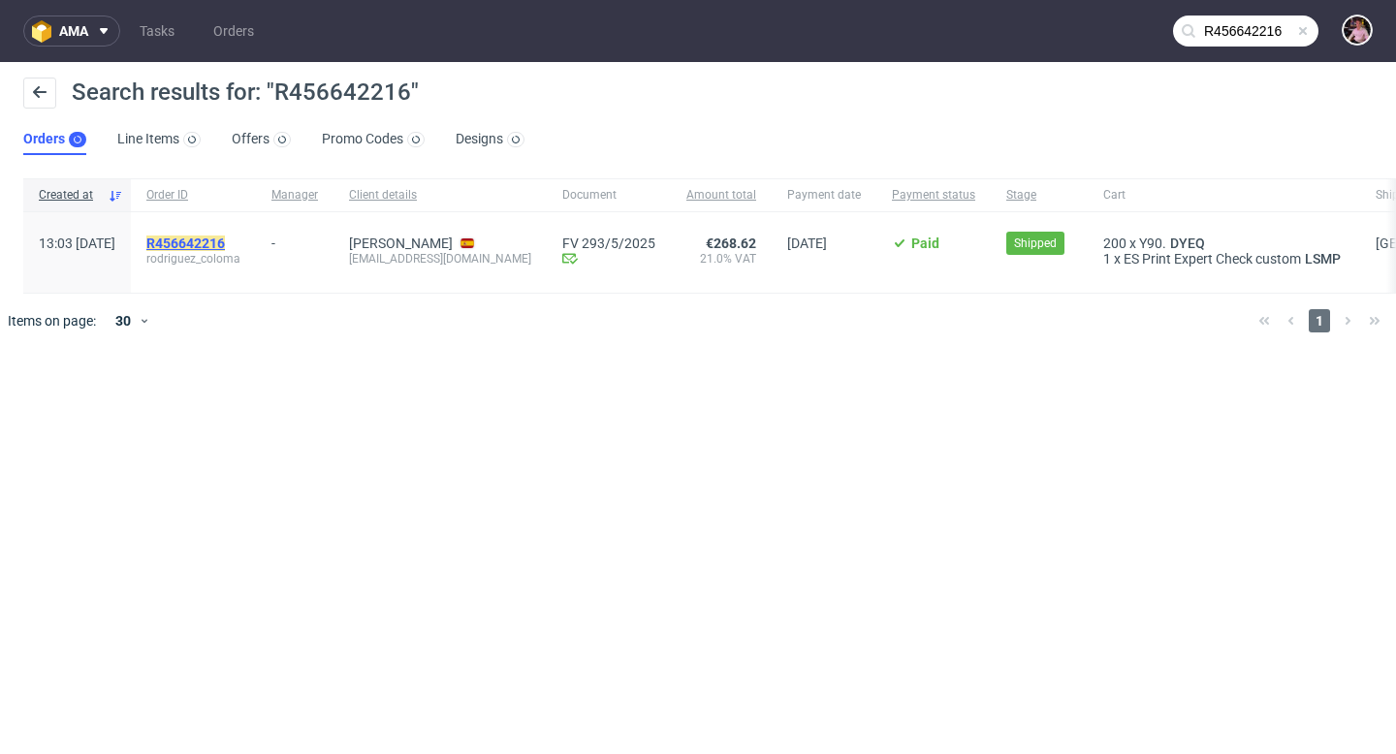
click at [223, 238] on mark "R456642216" at bounding box center [185, 244] width 79 height 16
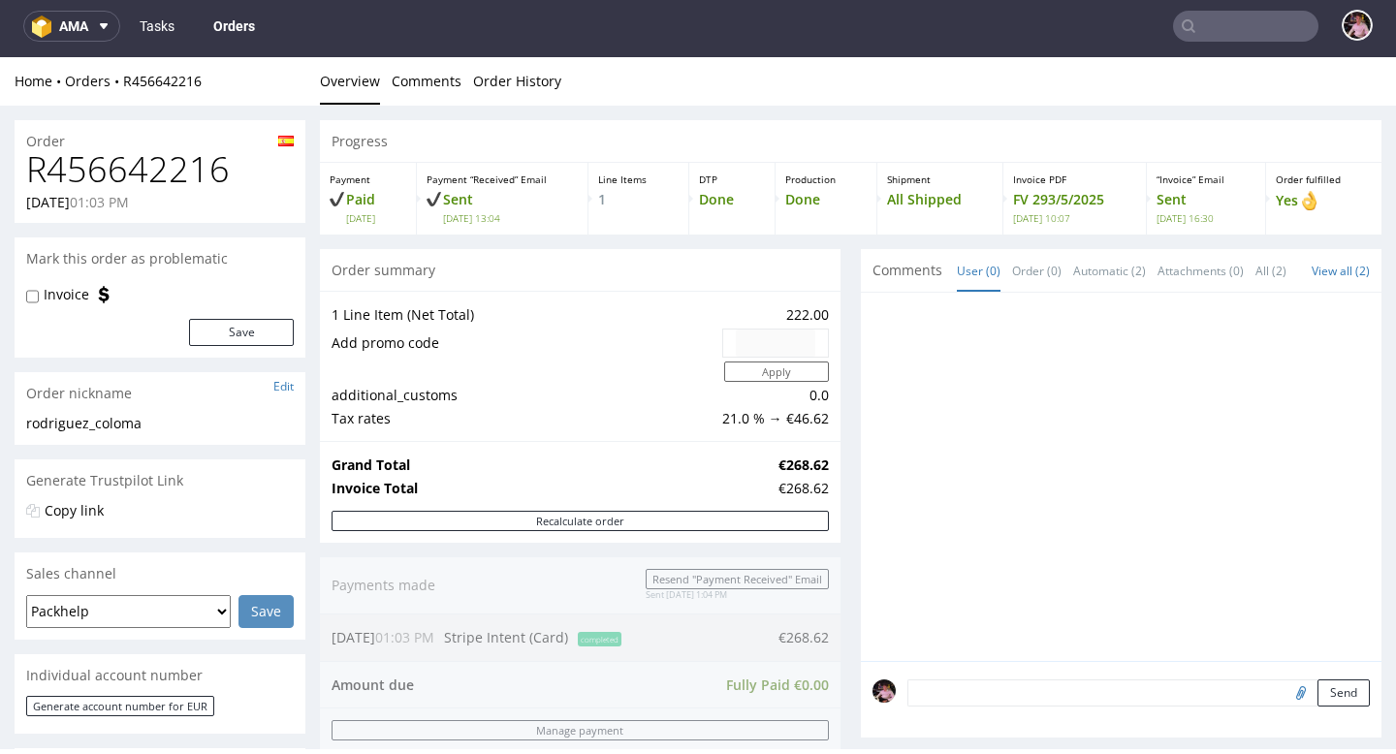
click at [154, 25] on link "Tasks" at bounding box center [157, 26] width 58 height 31
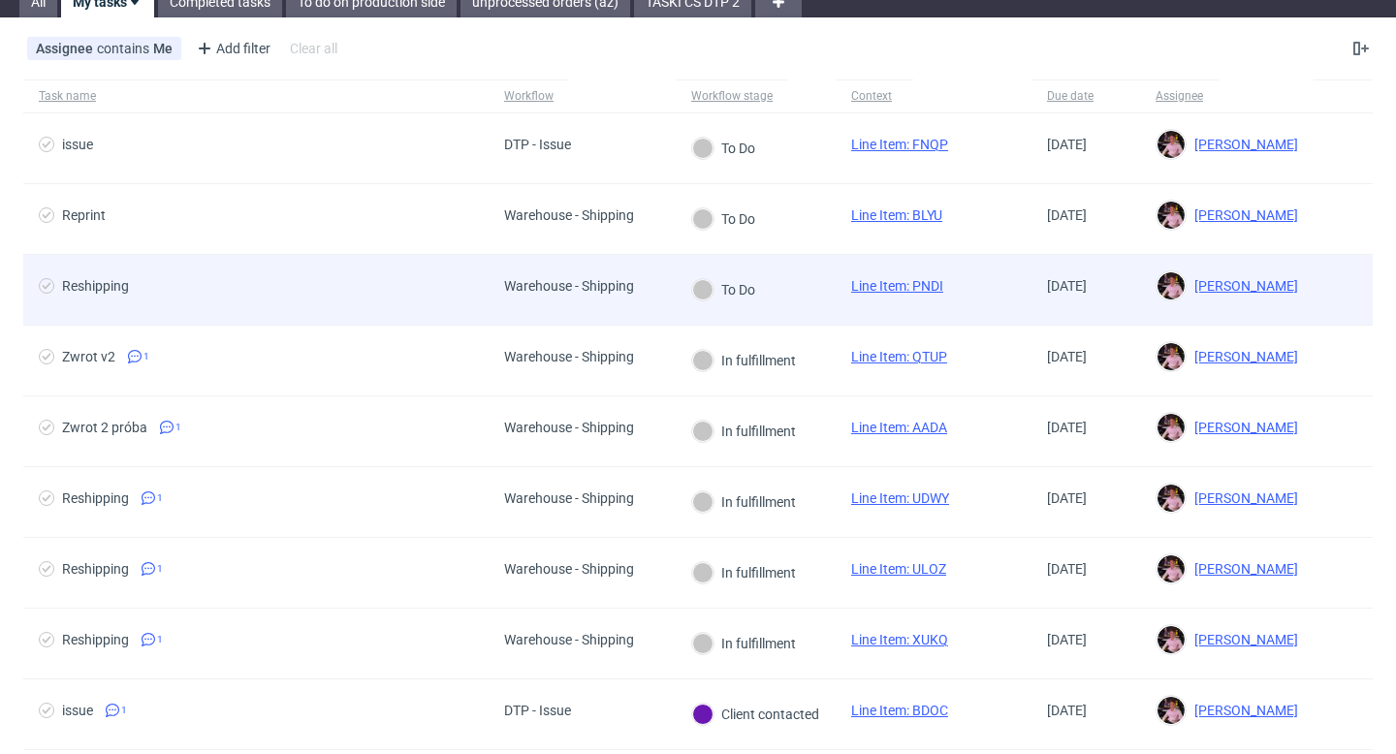
scroll to position [87, 0]
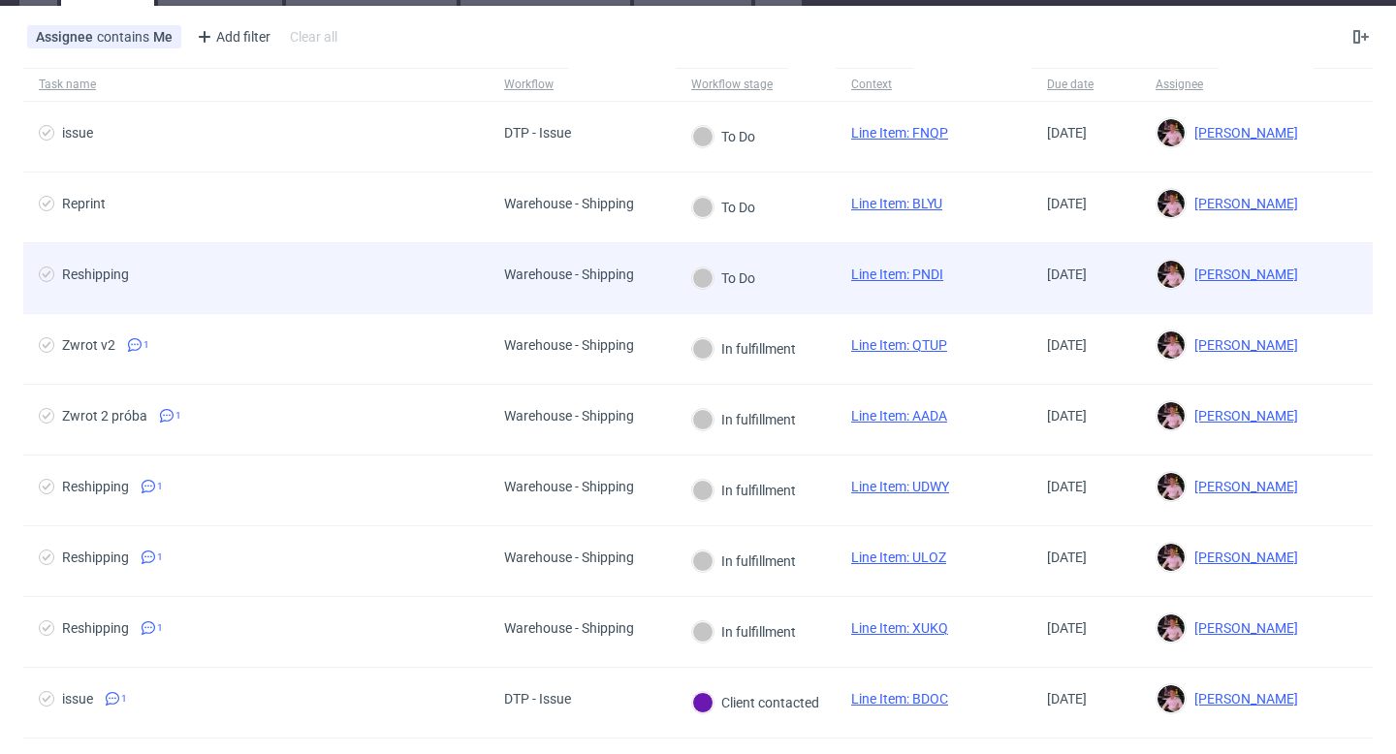
click at [705, 290] on div "To Do" at bounding box center [724, 278] width 96 height 70
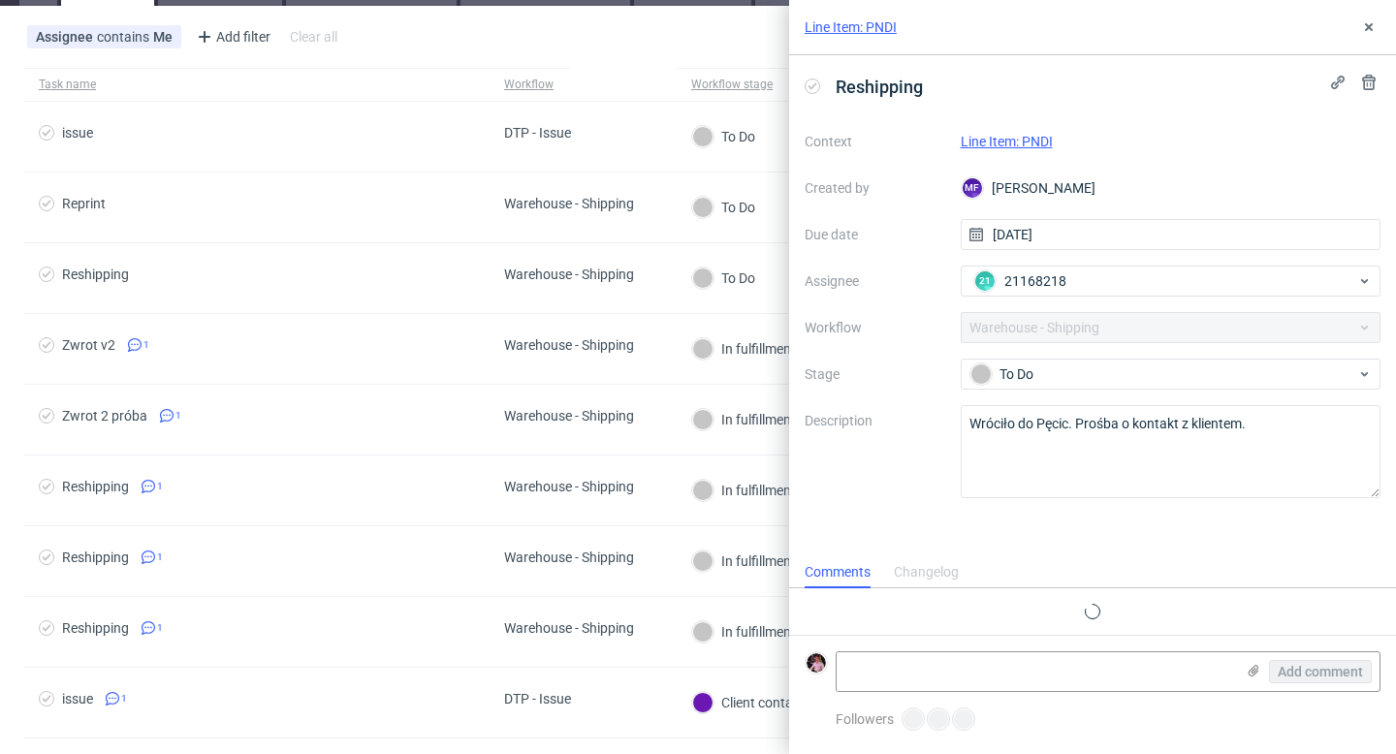
scroll to position [16, 0]
click at [1027, 138] on link "Line Item: PNDI" at bounding box center [1007, 142] width 92 height 16
click at [1369, 24] on icon at bounding box center [1369, 27] width 16 height 16
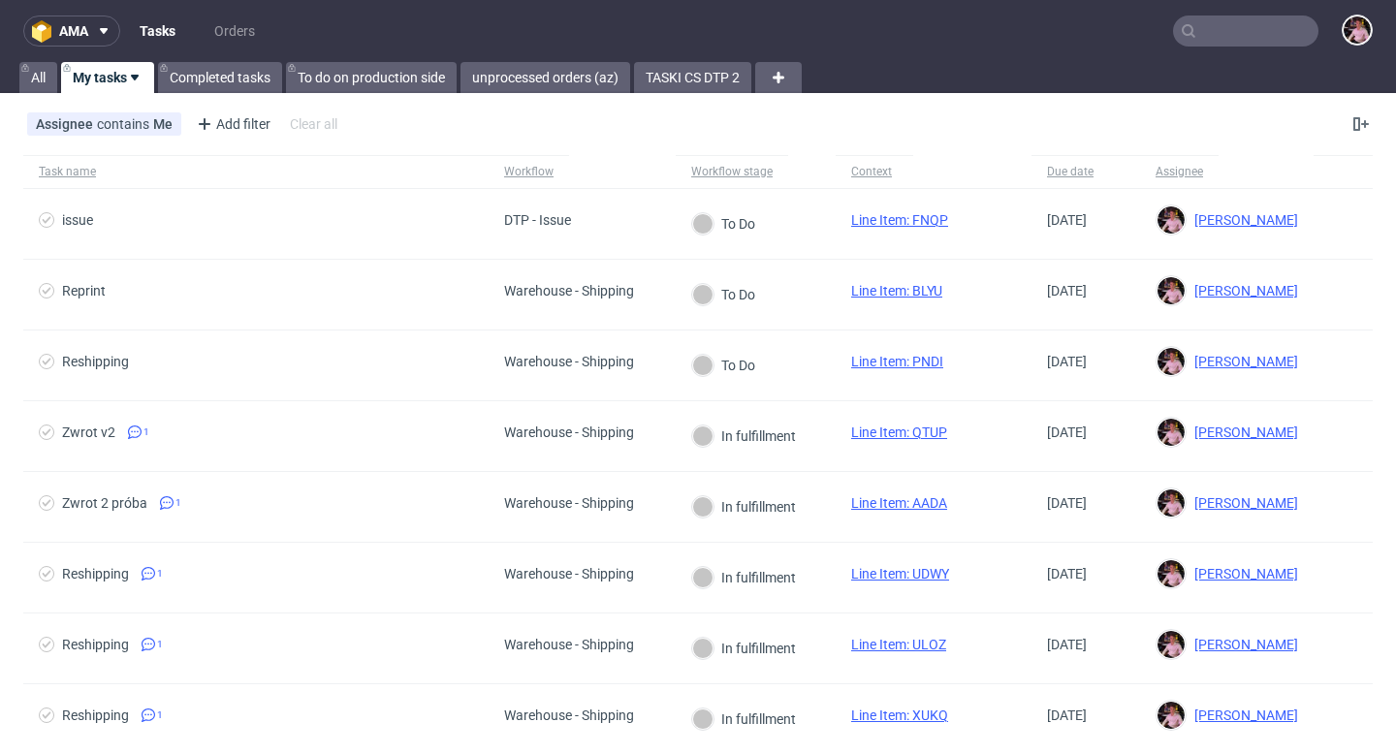
click at [1242, 38] on input "text" at bounding box center [1245, 31] width 145 height 31
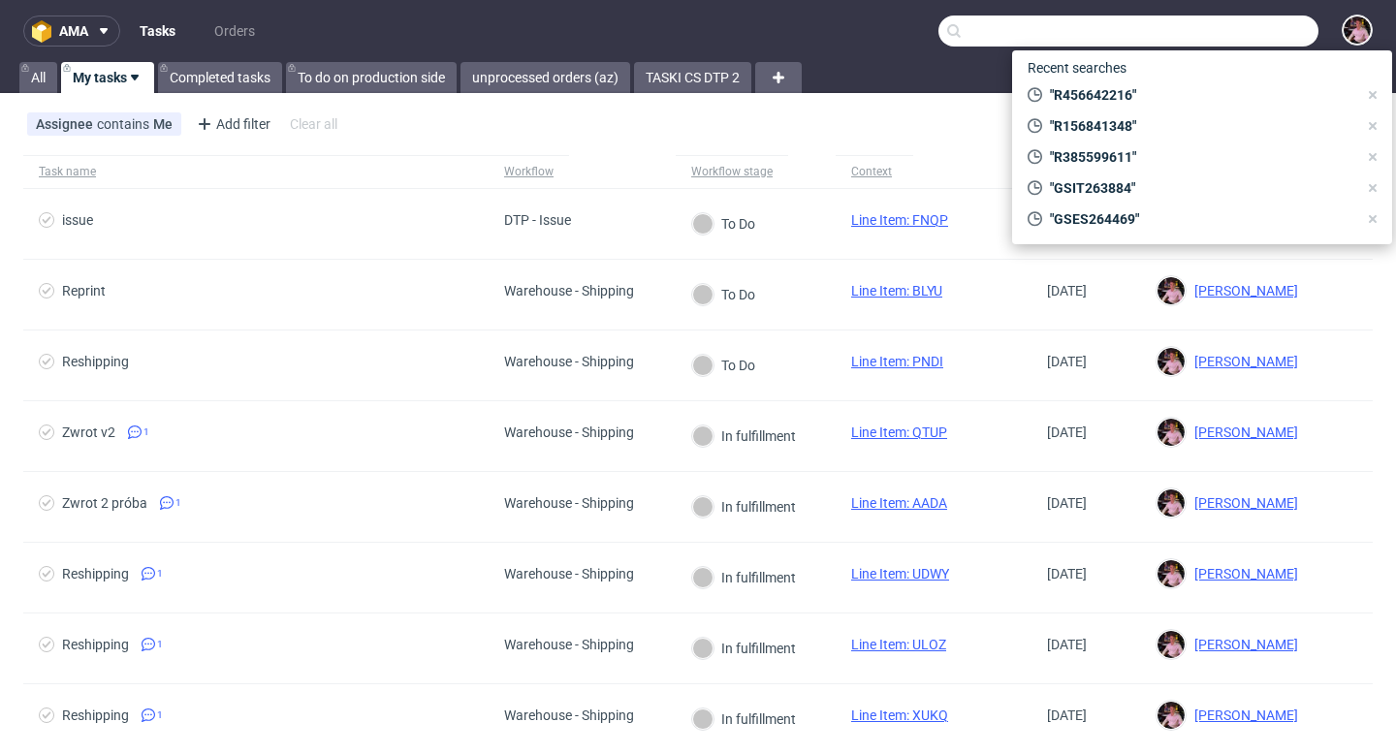
paste input "R156841348"
type input "R156841348"
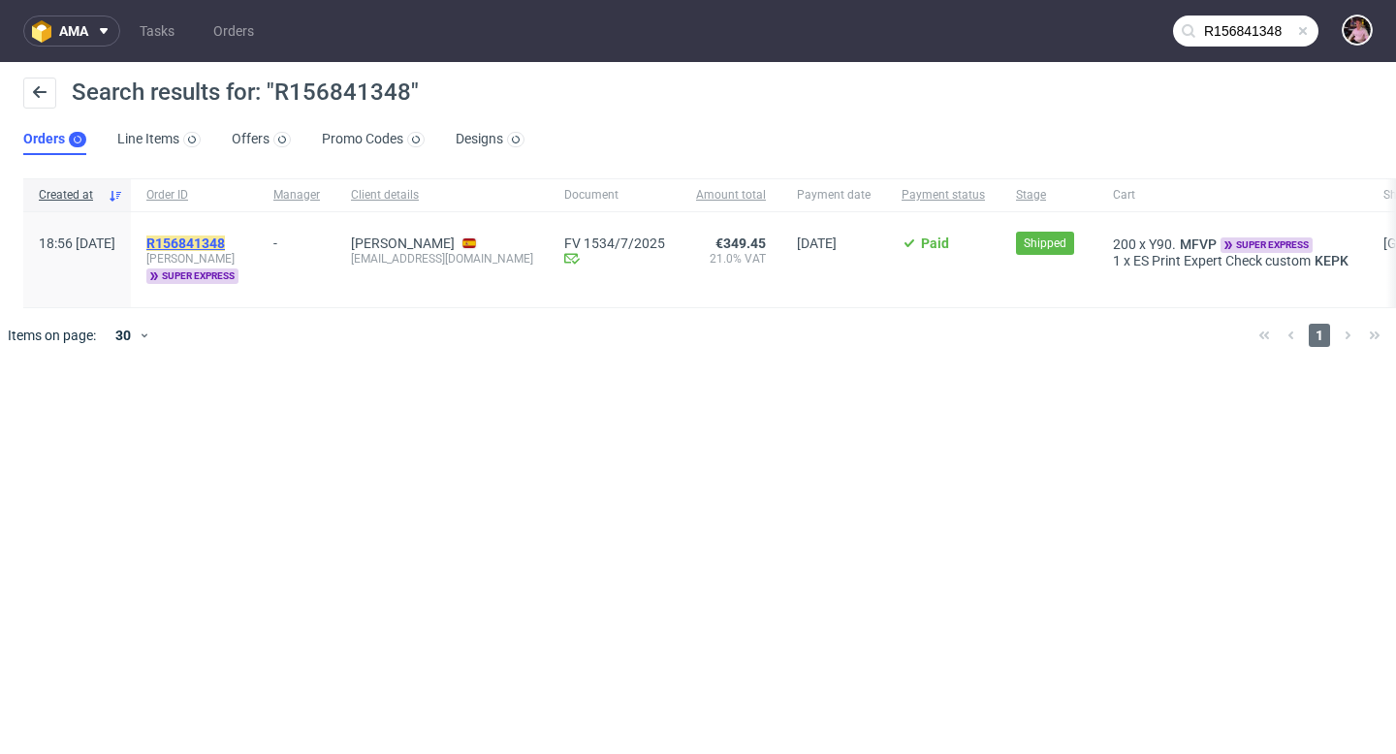
click at [225, 241] on mark "R156841348" at bounding box center [185, 244] width 79 height 16
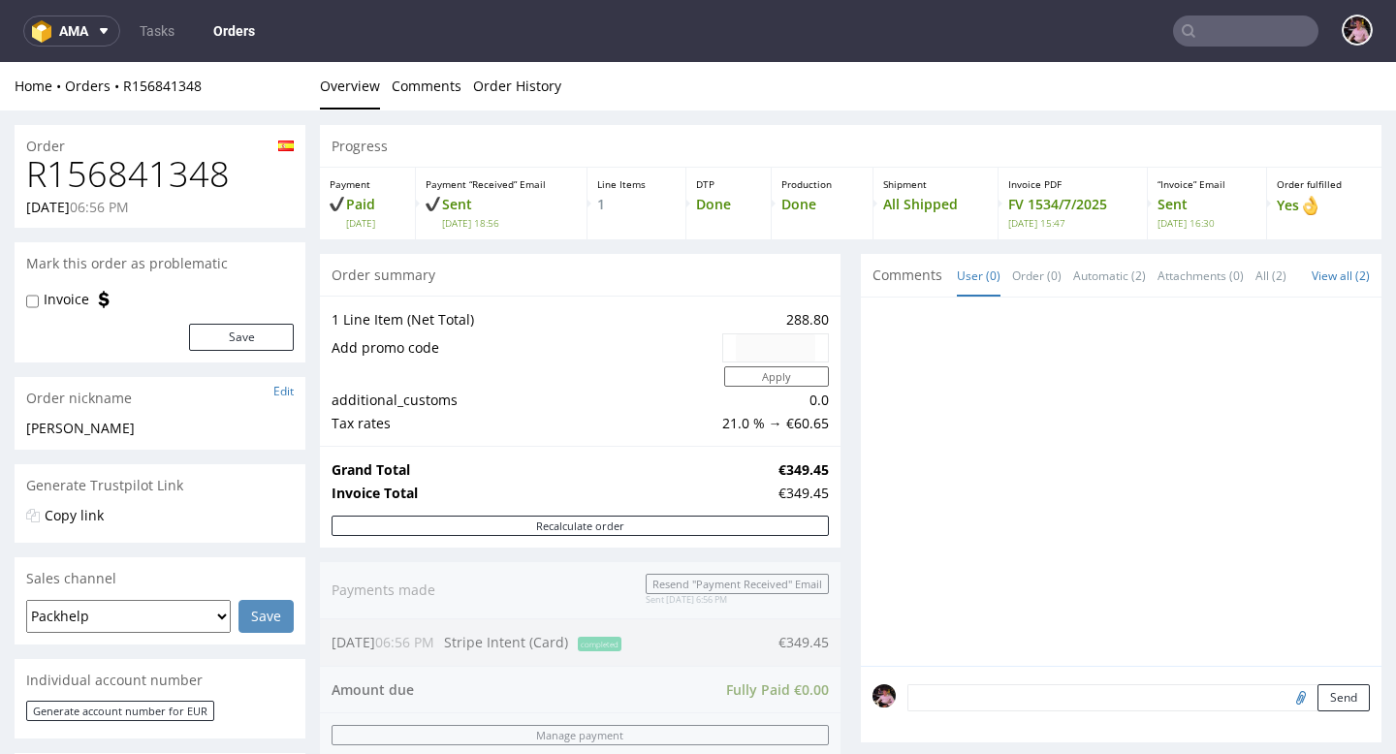
scroll to position [927, 0]
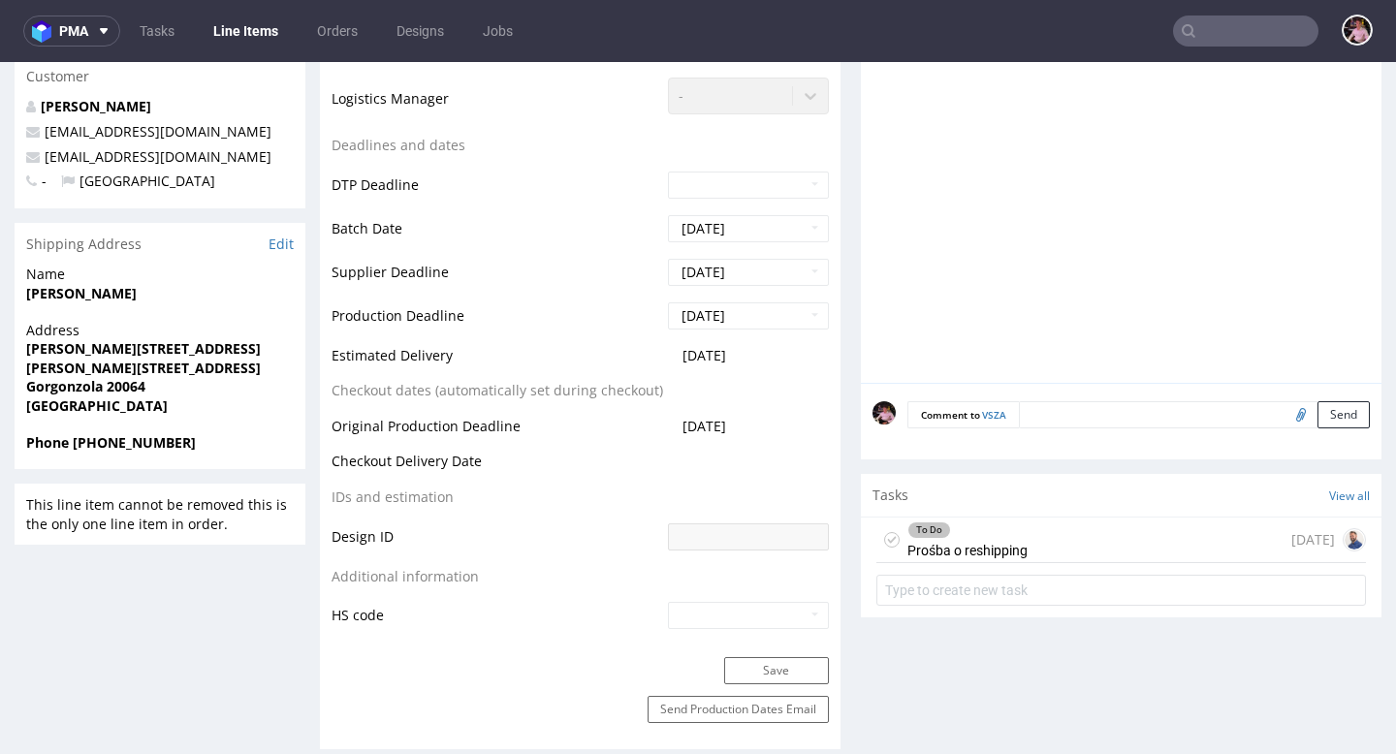
scroll to position [713, 0]
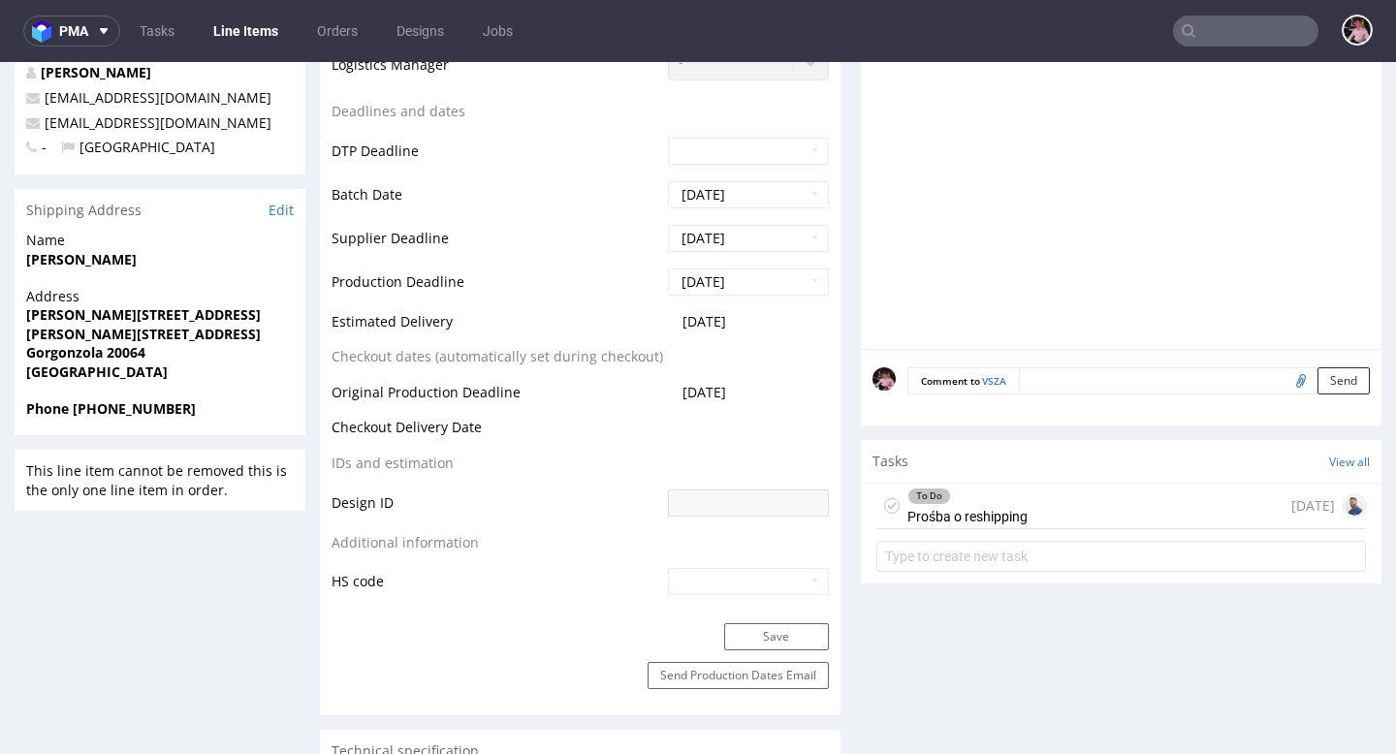
click at [1022, 510] on div "To Do Prośba o reshipping [DATE]" at bounding box center [1121, 507] width 490 height 46
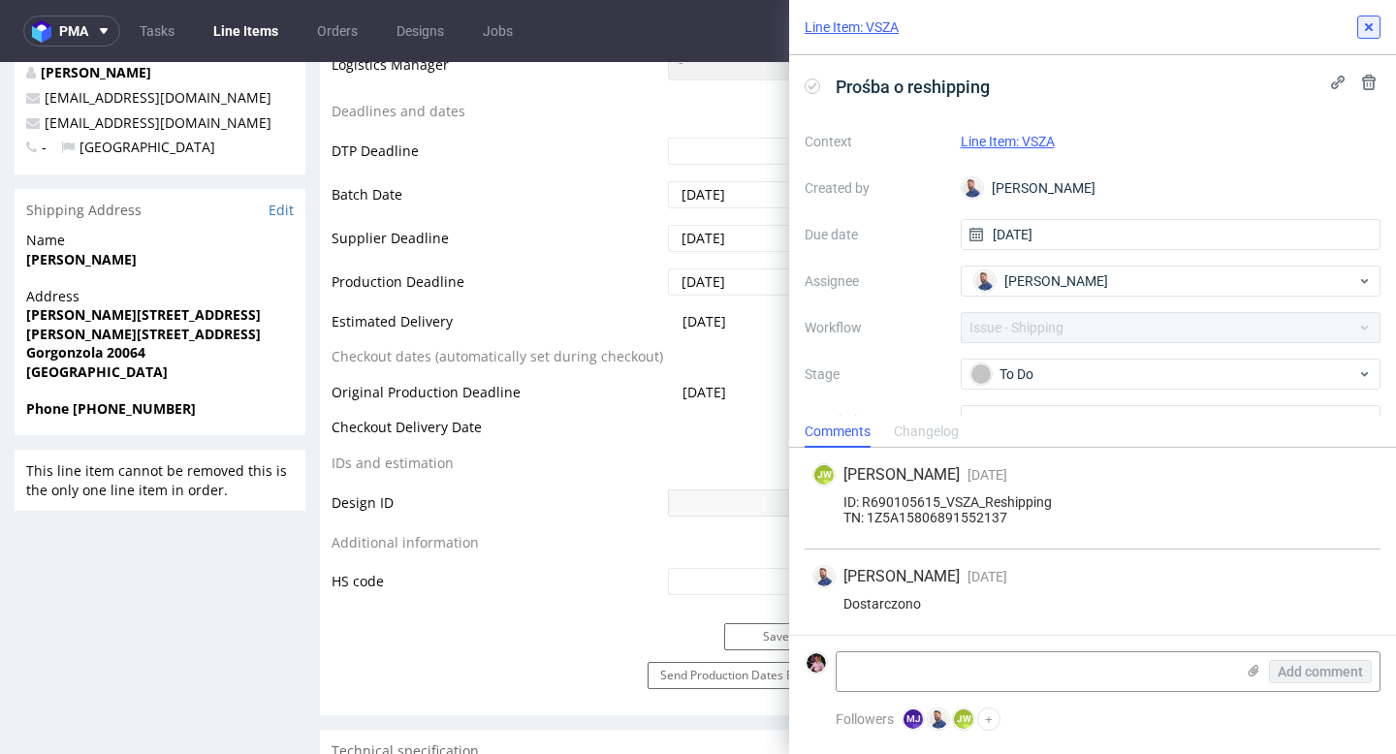
click at [1370, 25] on use at bounding box center [1369, 27] width 8 height 8
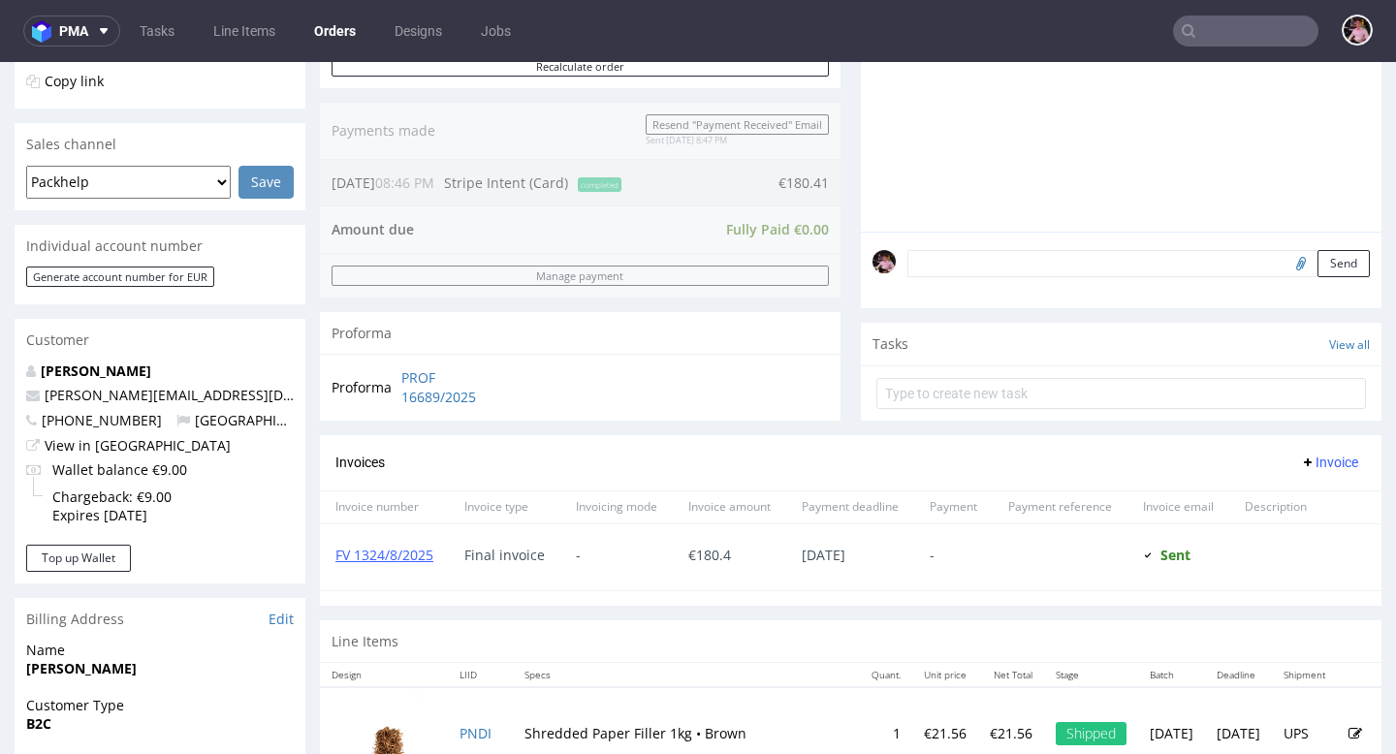
scroll to position [460, 0]
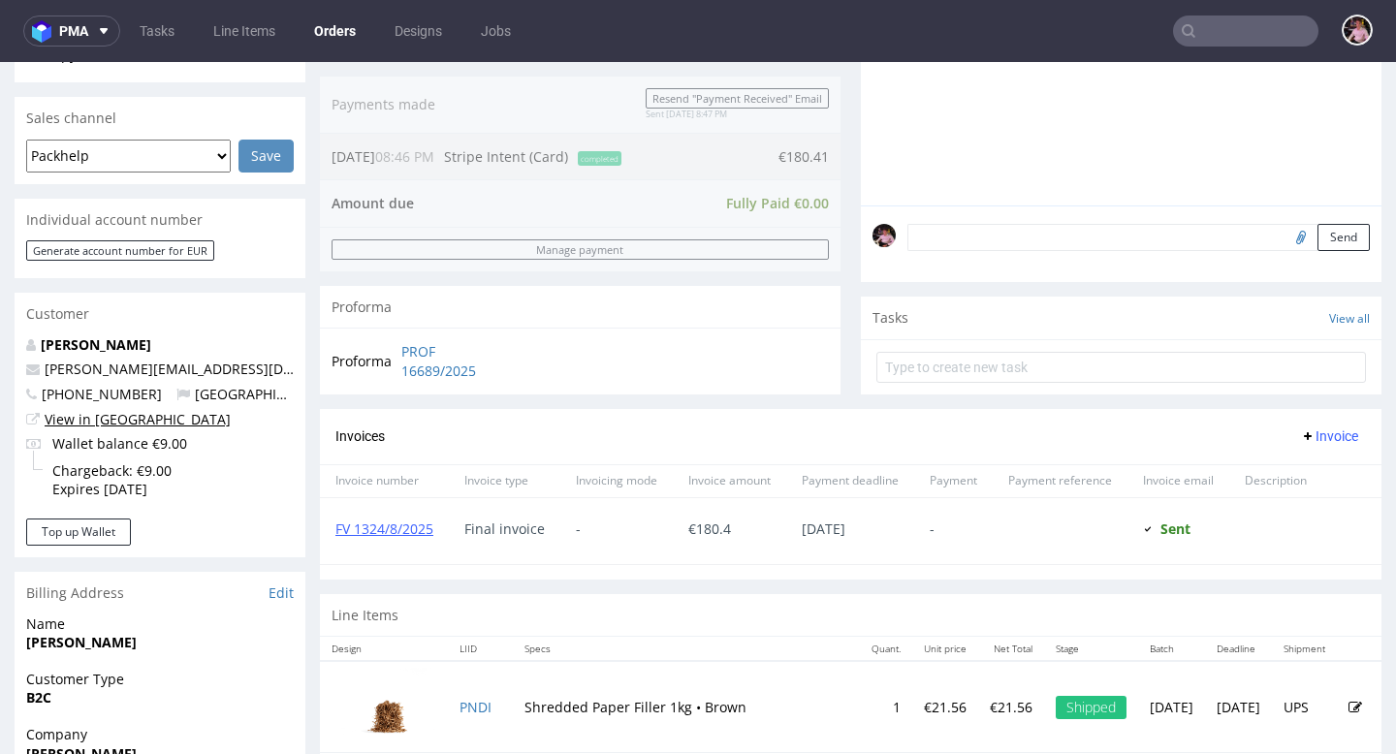
click at [111, 420] on link "View in Hubspot" at bounding box center [138, 419] width 186 height 18
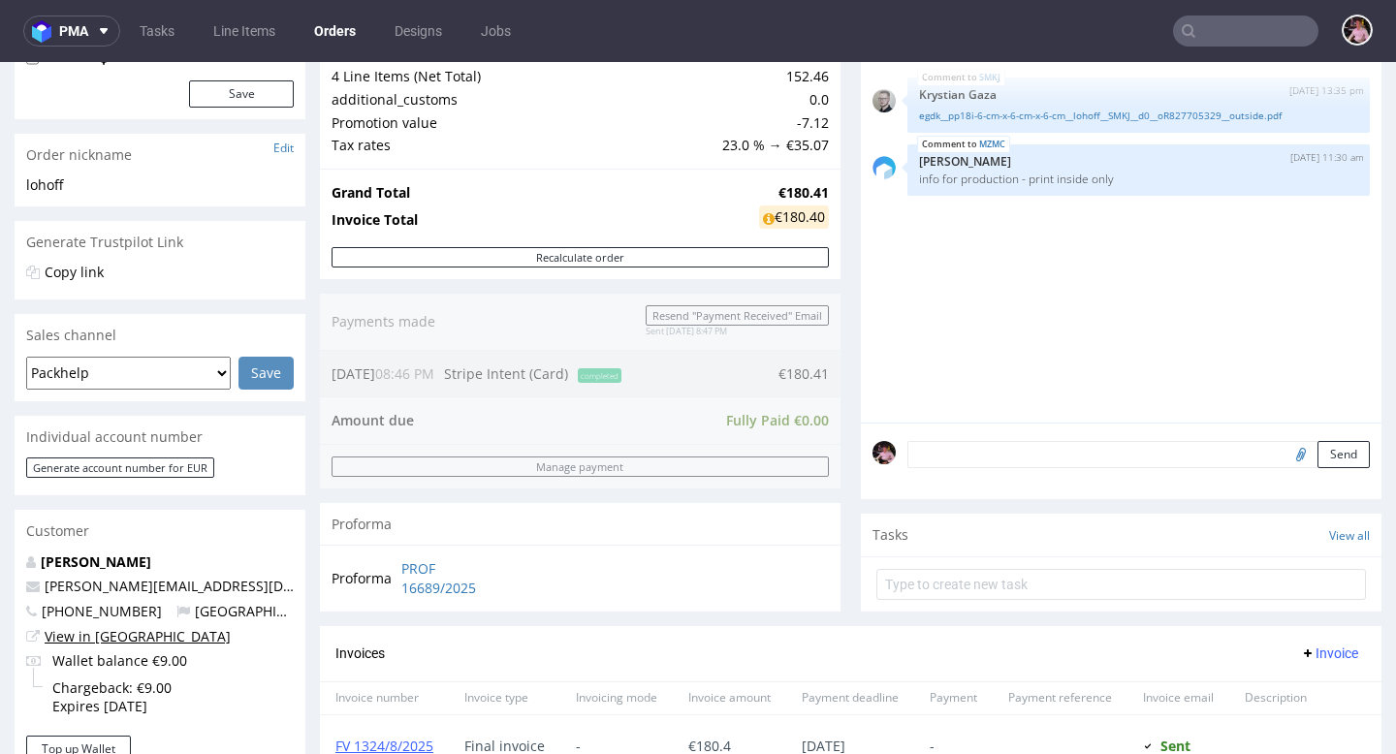
scroll to position [0, 0]
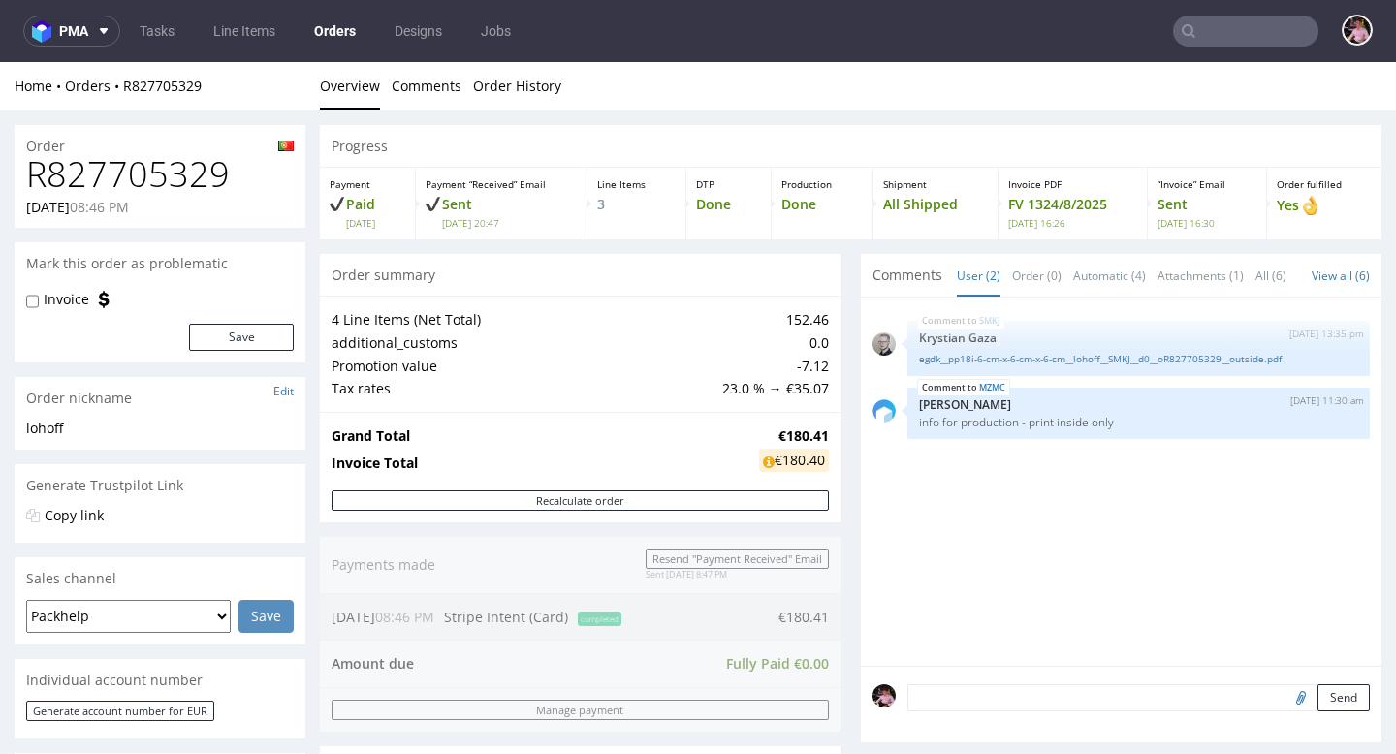
click at [162, 188] on h1 "R827705329" at bounding box center [160, 174] width 268 height 39
copy h1 "R827705329"
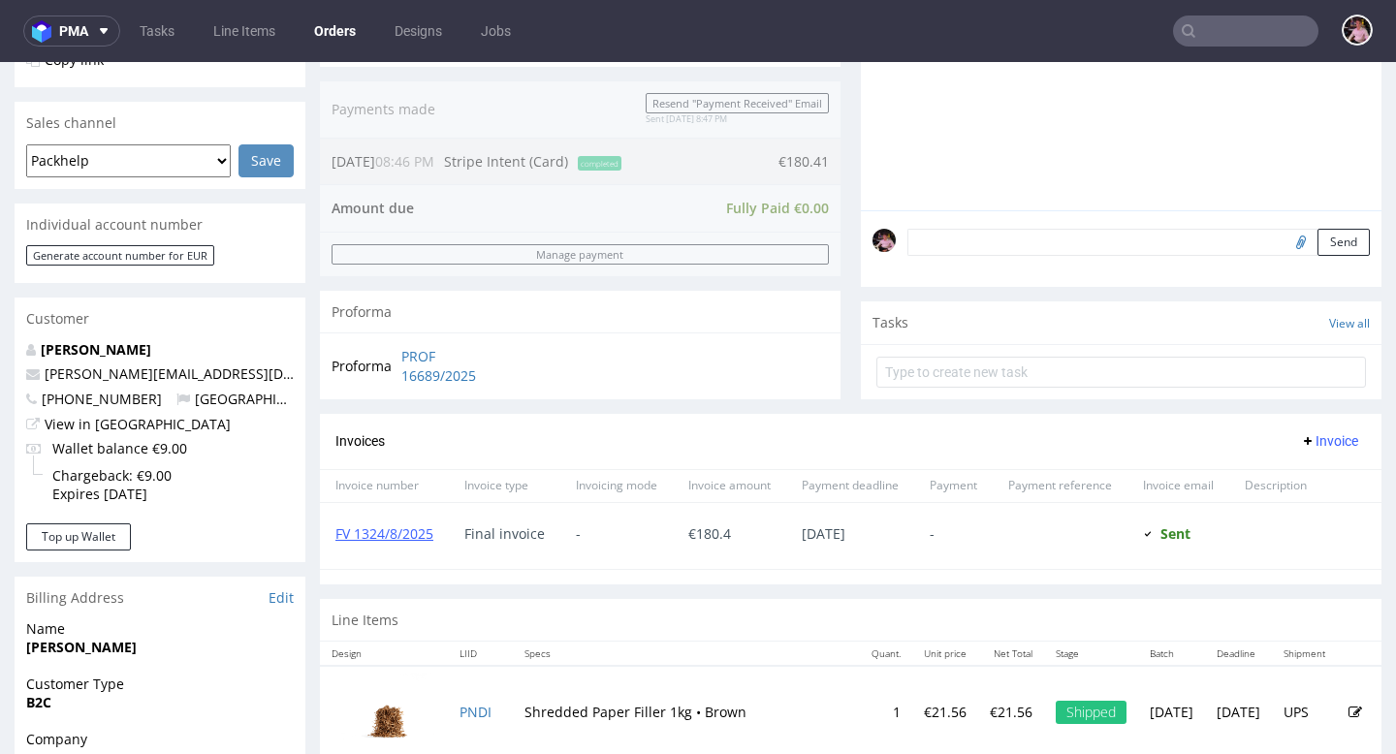
scroll to position [889, 0]
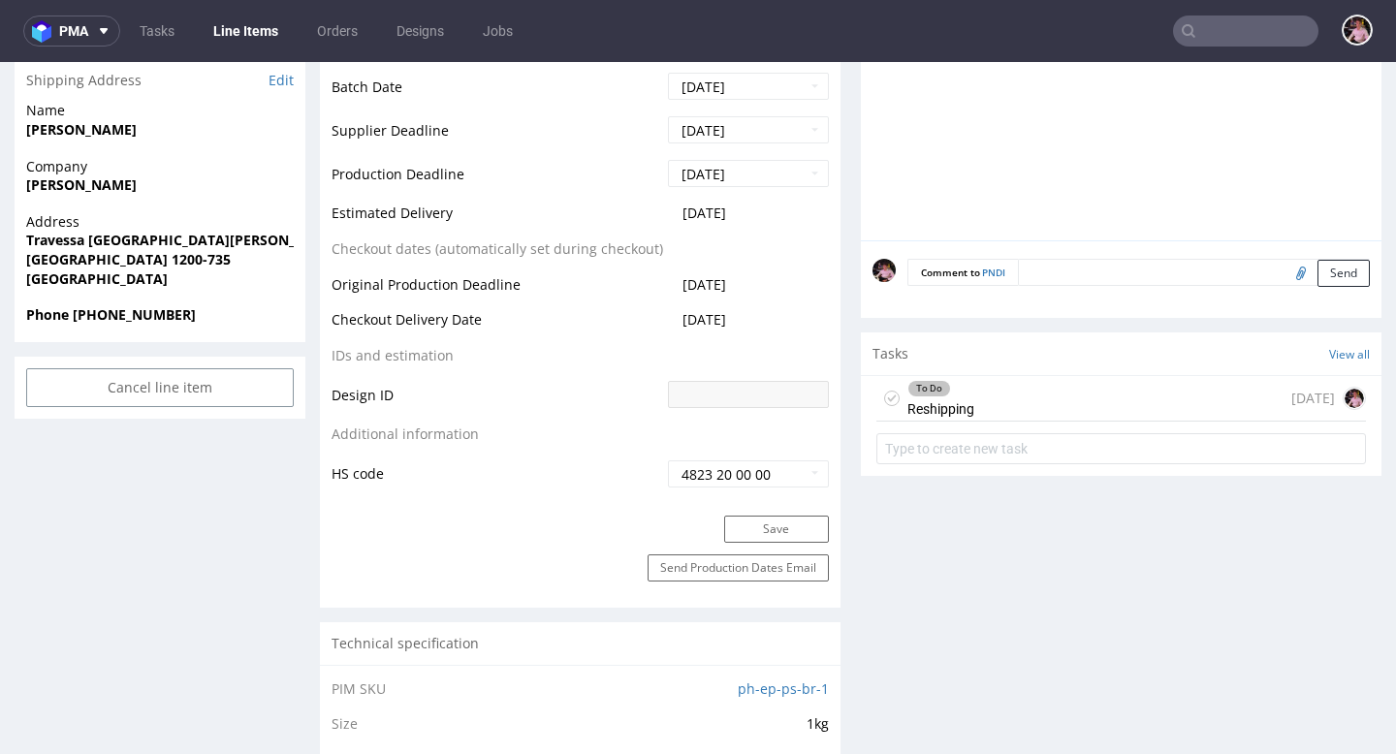
scroll to position [846, 0]
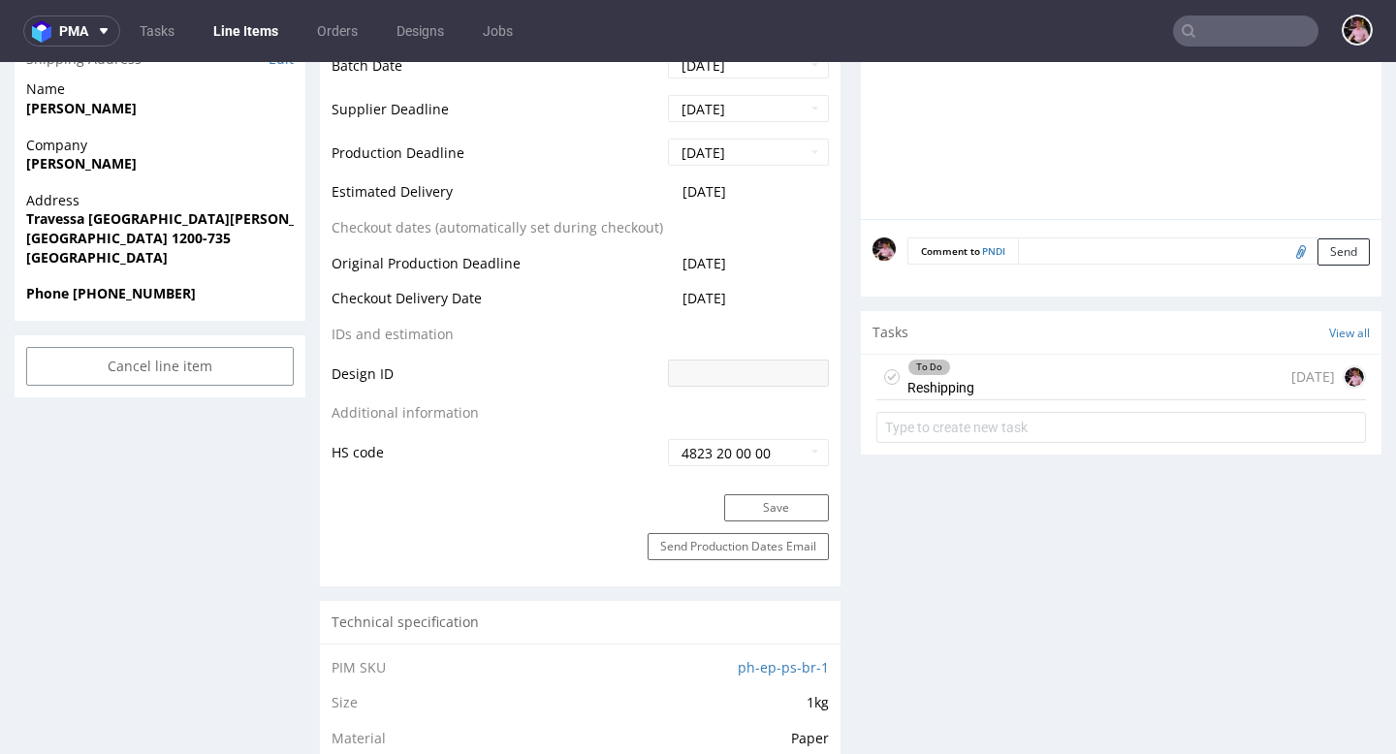
click at [1013, 381] on div "To Do Reshipping 2 days ago" at bounding box center [1121, 378] width 490 height 46
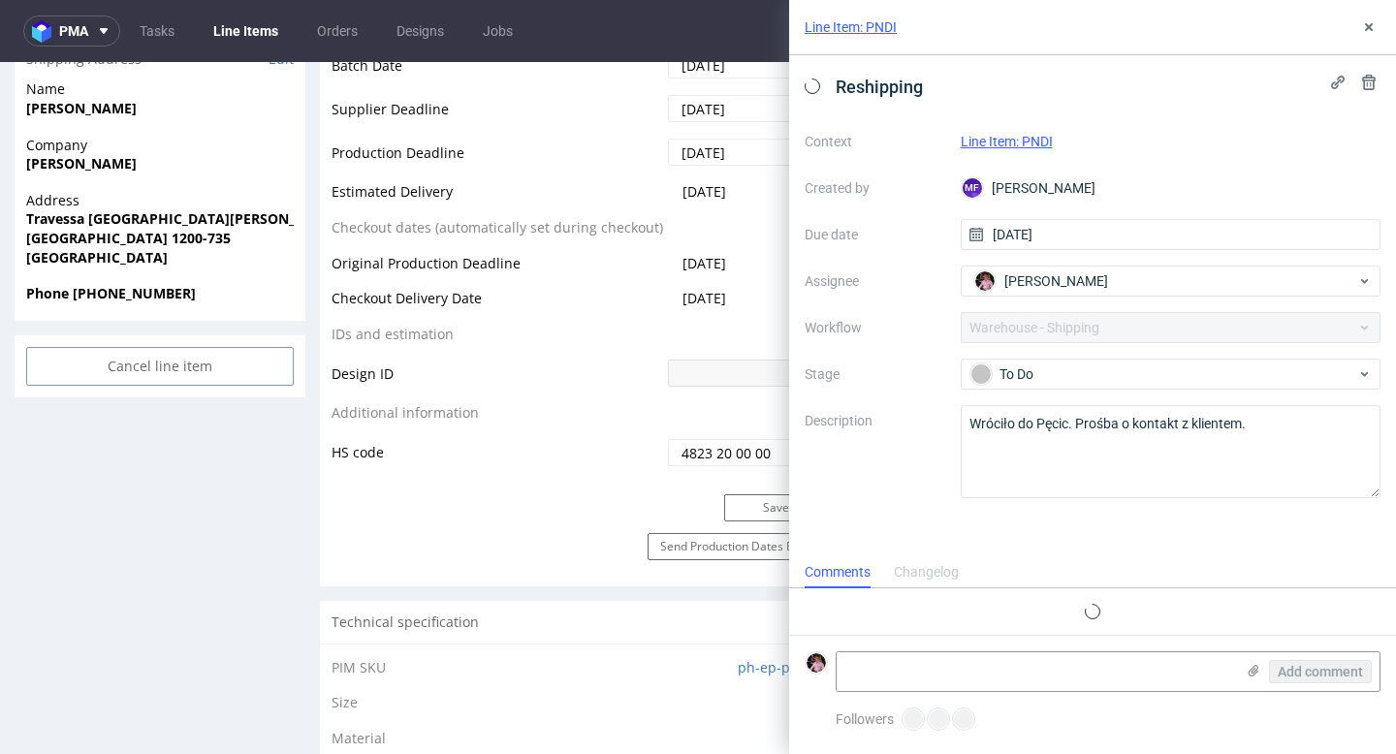
scroll to position [16, 0]
click at [1016, 667] on textarea at bounding box center [1035, 671] width 397 height 39
paste textarea "https://app-eu1.hubspot.com/contacts/25600958/record/0-5/224523093201/"
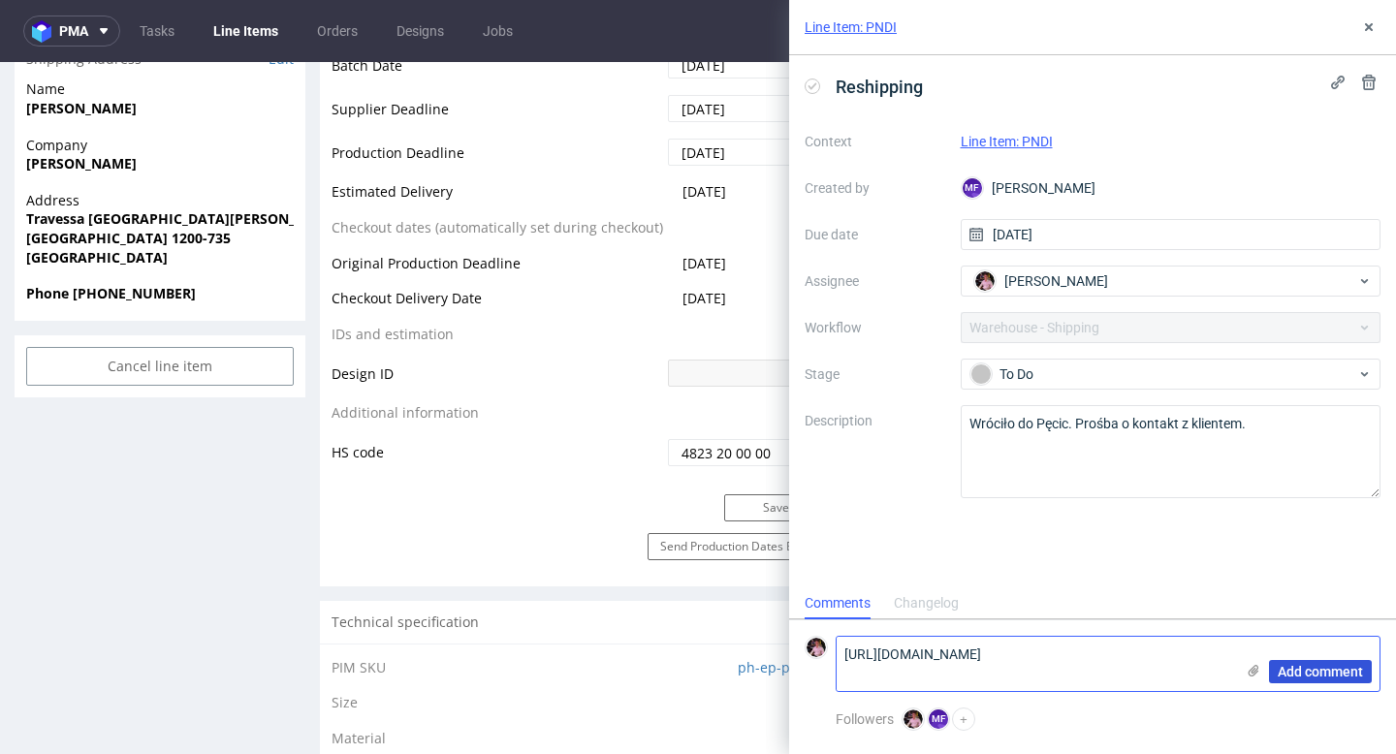
type textarea "https://app-eu1.hubspot.com/contacts/25600958/record/0-5/224523093201/"
click at [1337, 677] on span "Add comment" at bounding box center [1320, 672] width 85 height 14
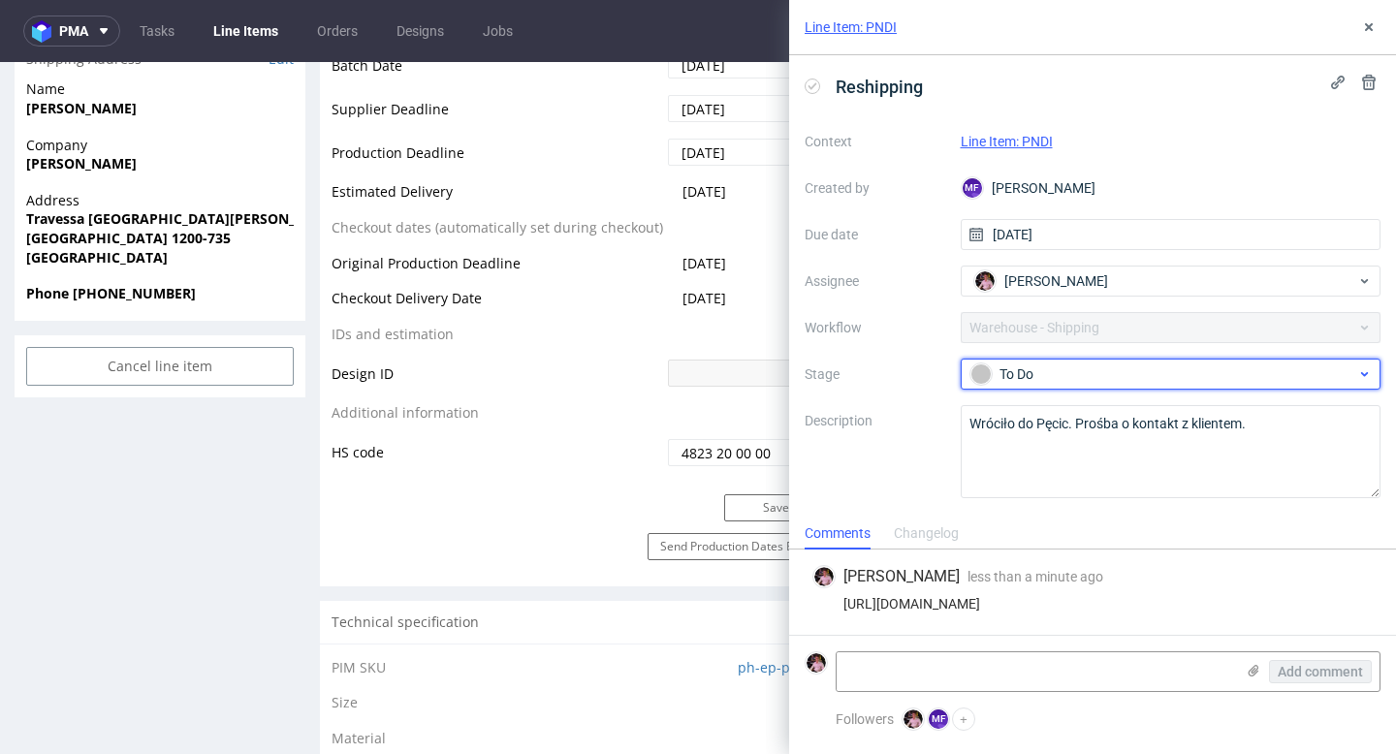
click at [1097, 372] on div "To Do" at bounding box center [1163, 374] width 386 height 21
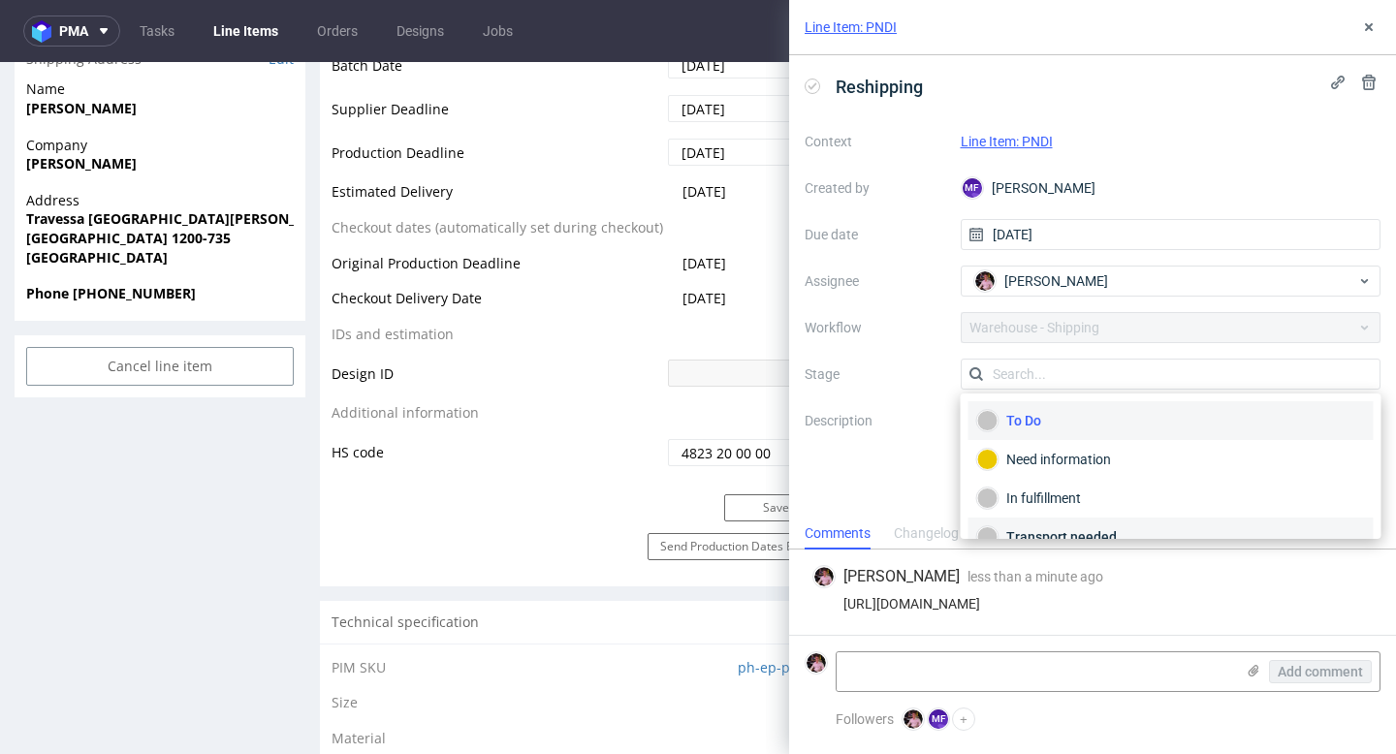
scroll to position [91, 0]
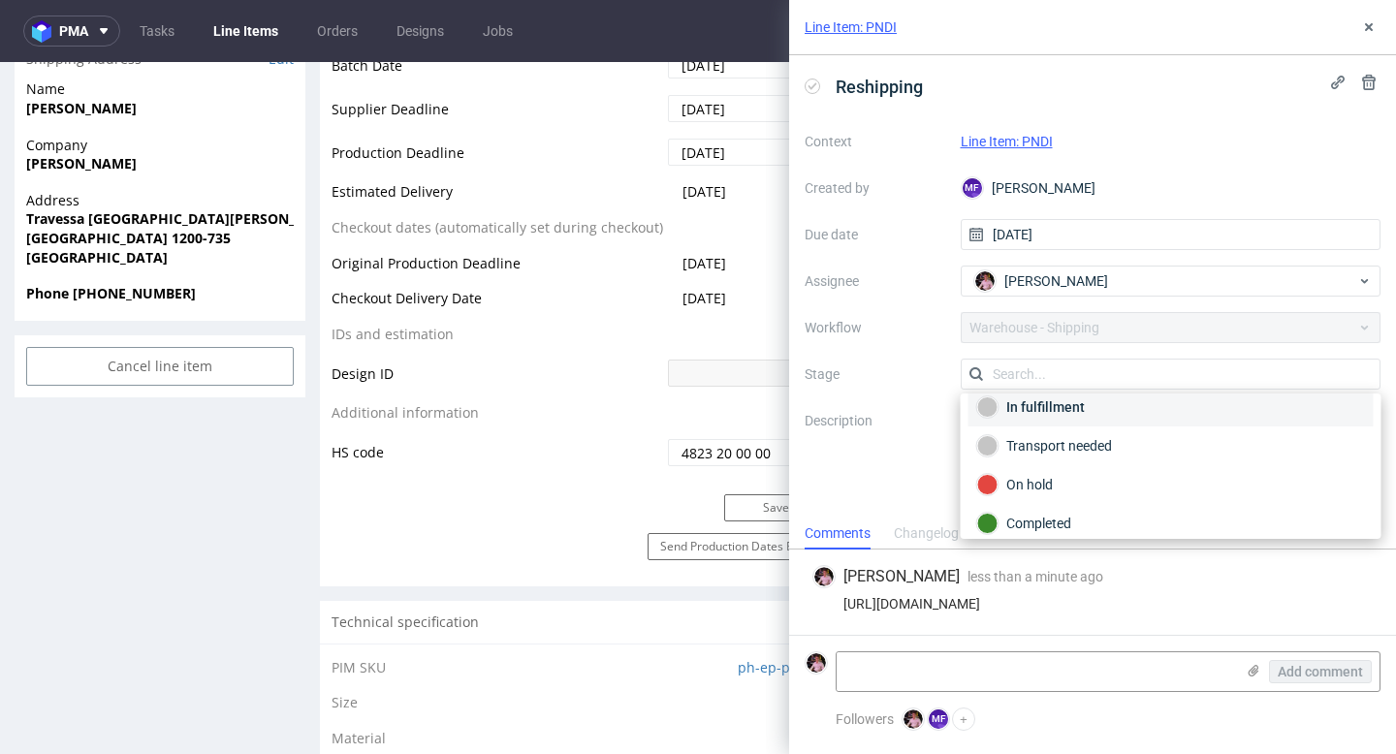
click at [1030, 413] on div "In fulfillment" at bounding box center [1171, 406] width 388 height 21
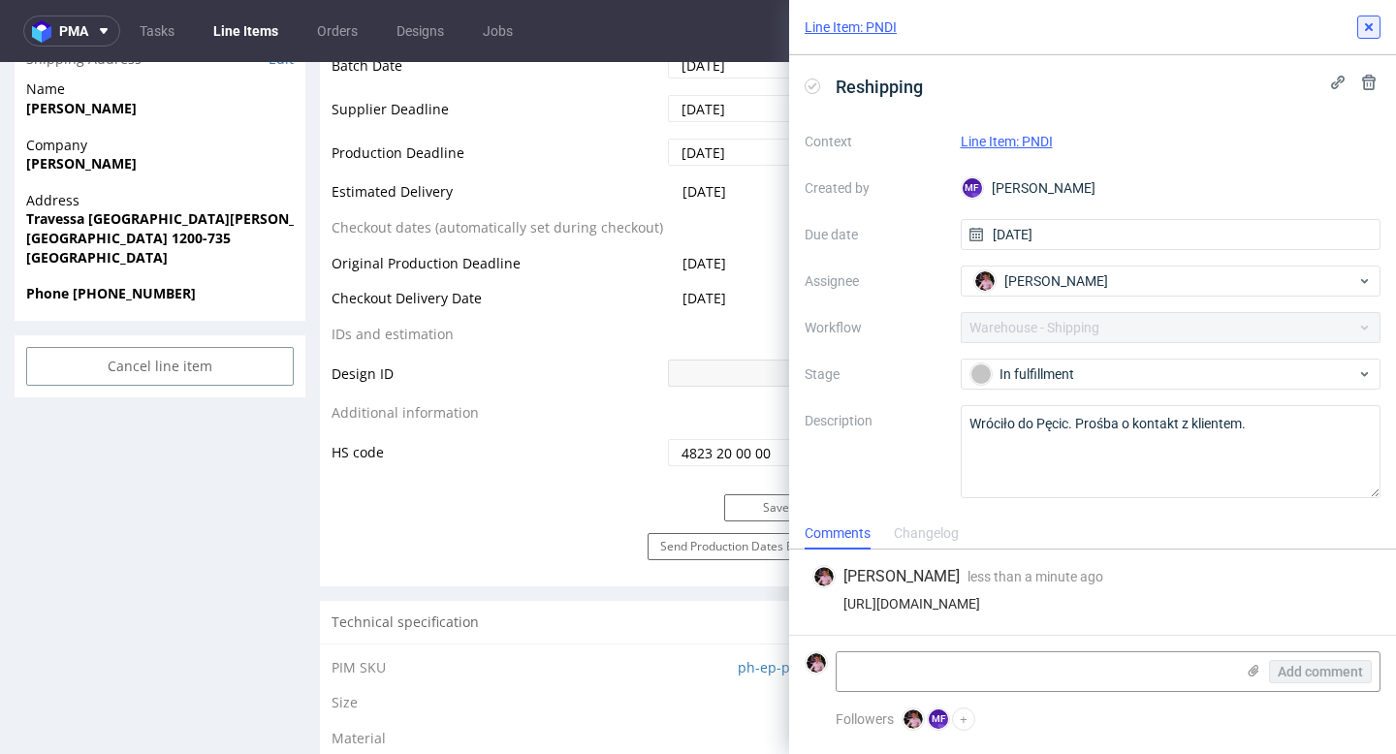
click at [1373, 21] on icon at bounding box center [1369, 27] width 16 height 16
